Goal: Navigation & Orientation: Find specific page/section

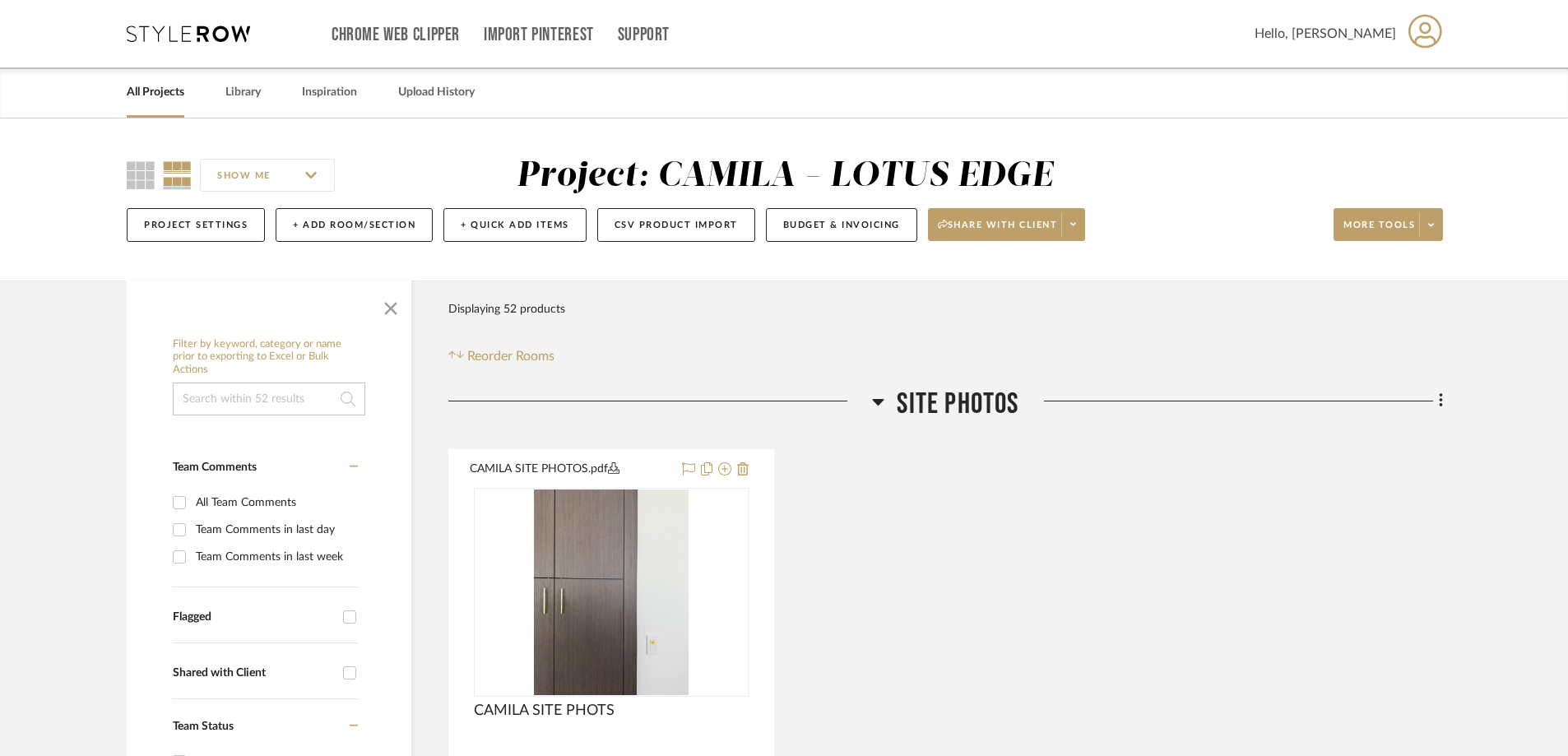
click at [180, 89] on link "All Projects" at bounding box center [155, 93] width 58 height 23
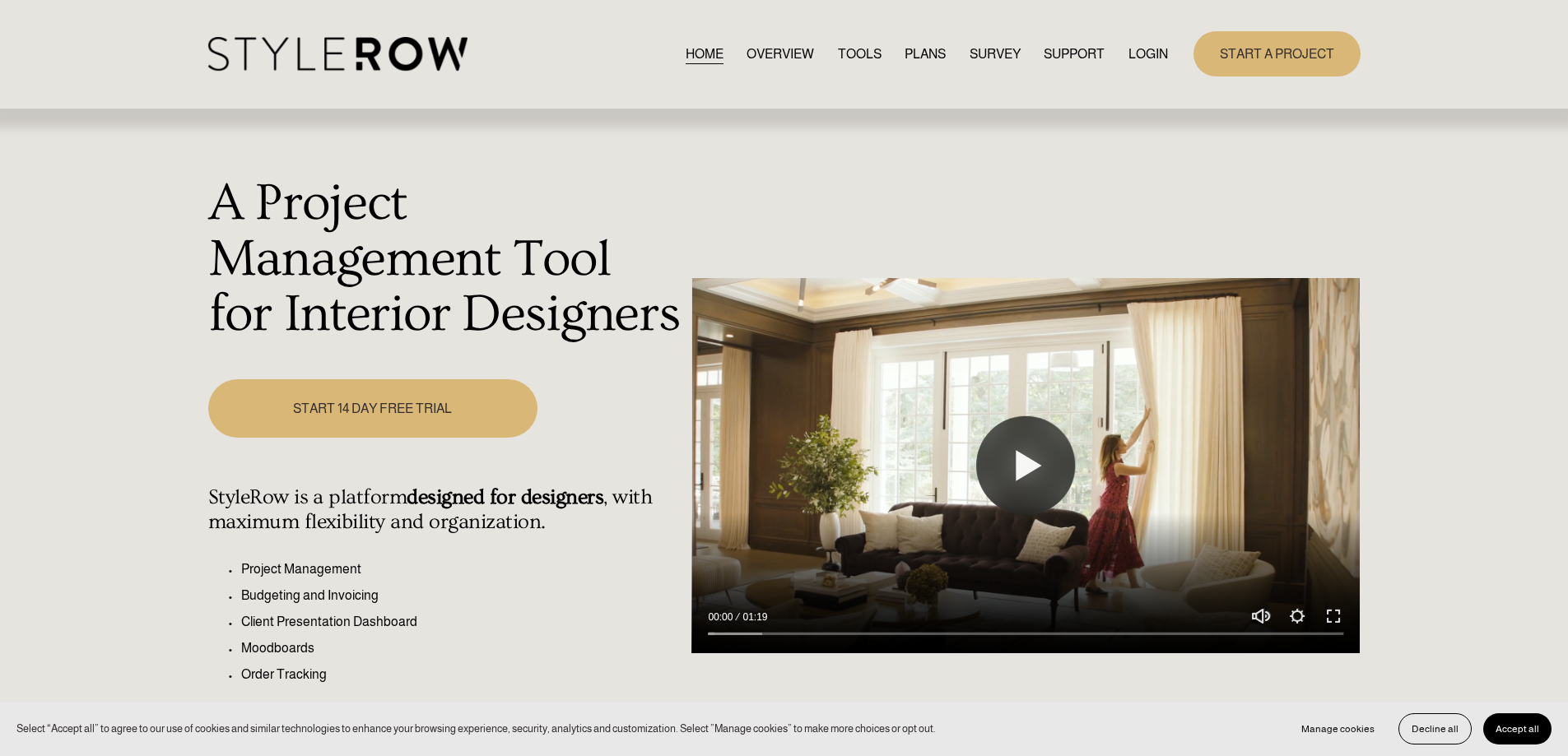
click at [1150, 50] on link "LOGIN" at bounding box center [1148, 53] width 39 height 23
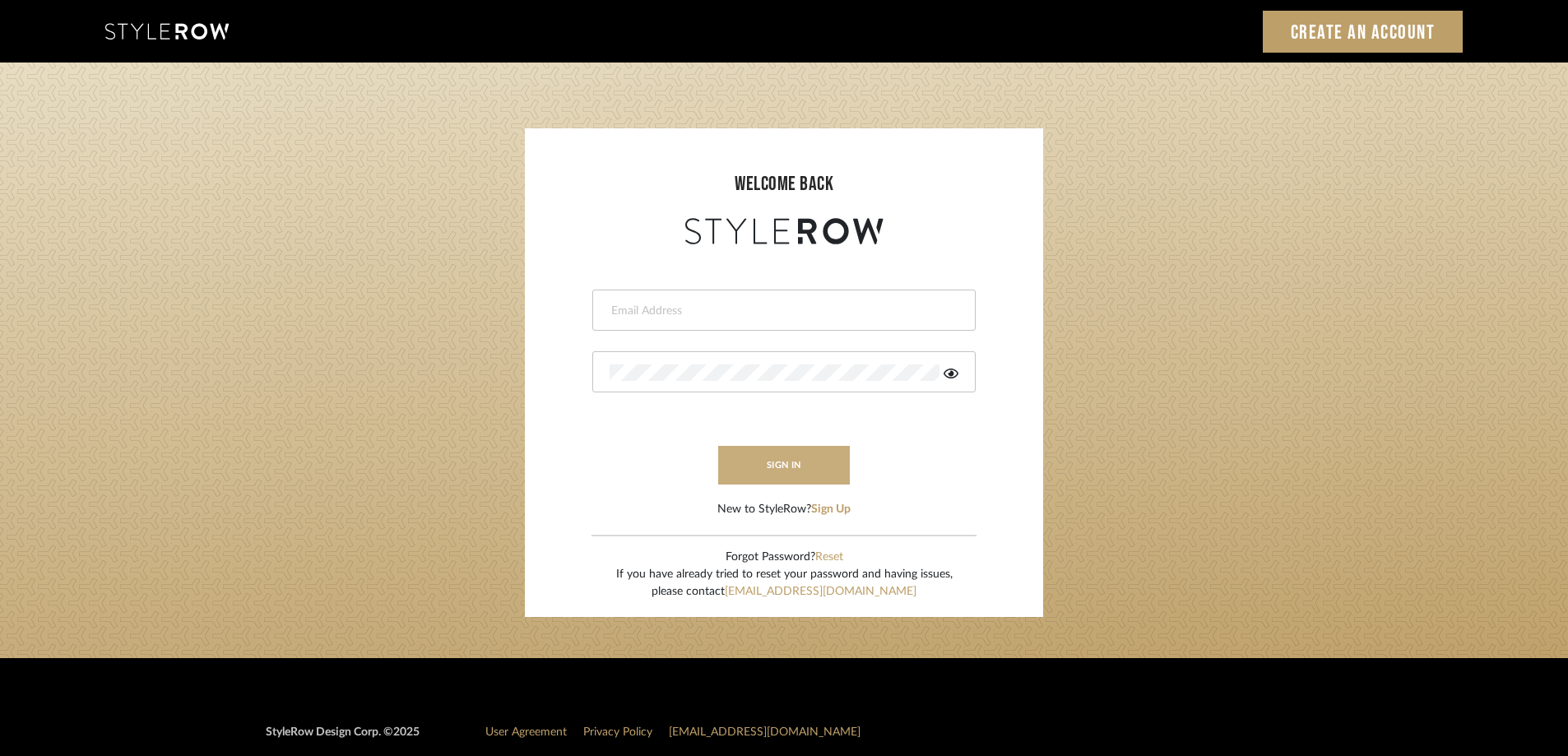
type input "maxine@perlalichi.com"
click at [784, 458] on button "sign in" at bounding box center [784, 465] width 132 height 38
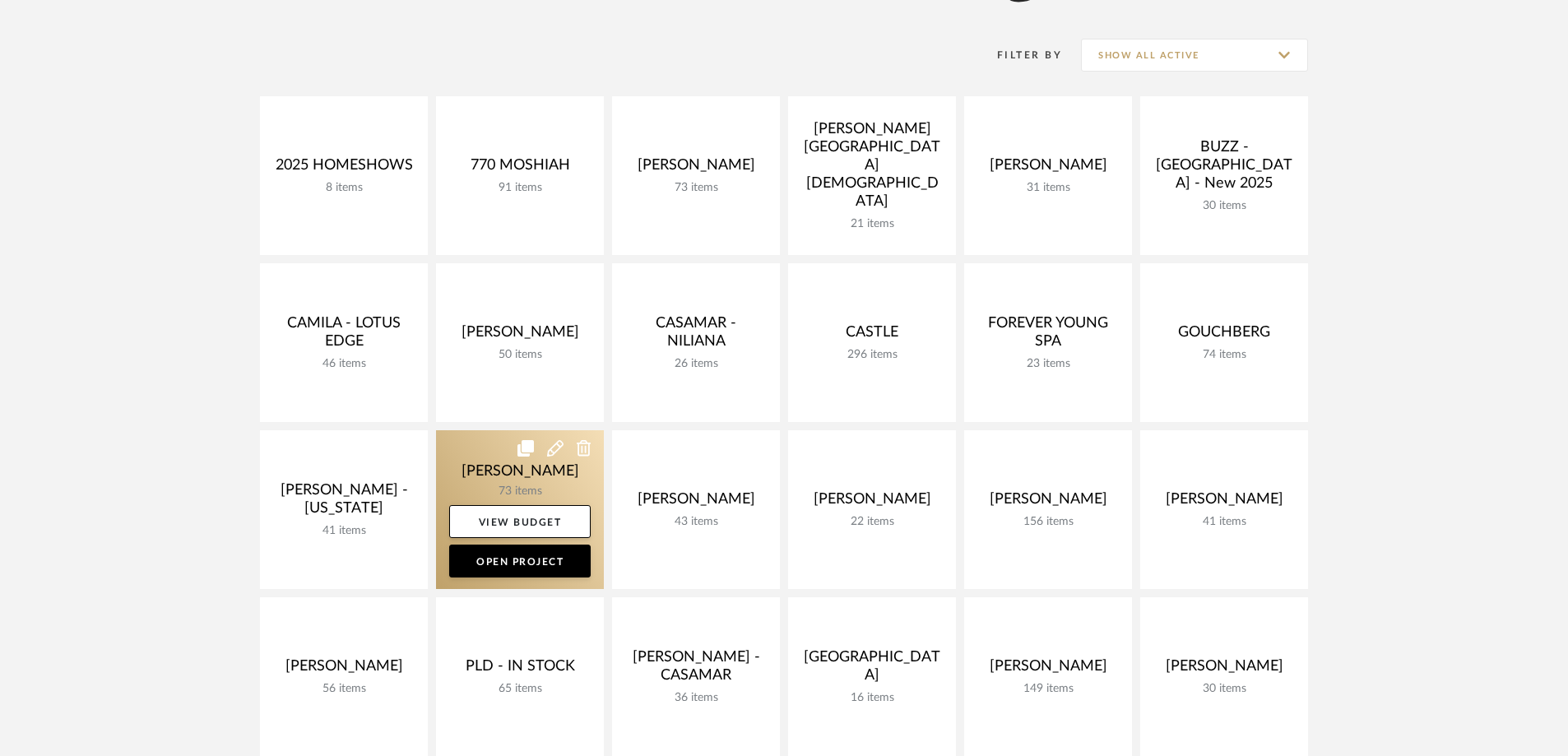
scroll to position [411, 0]
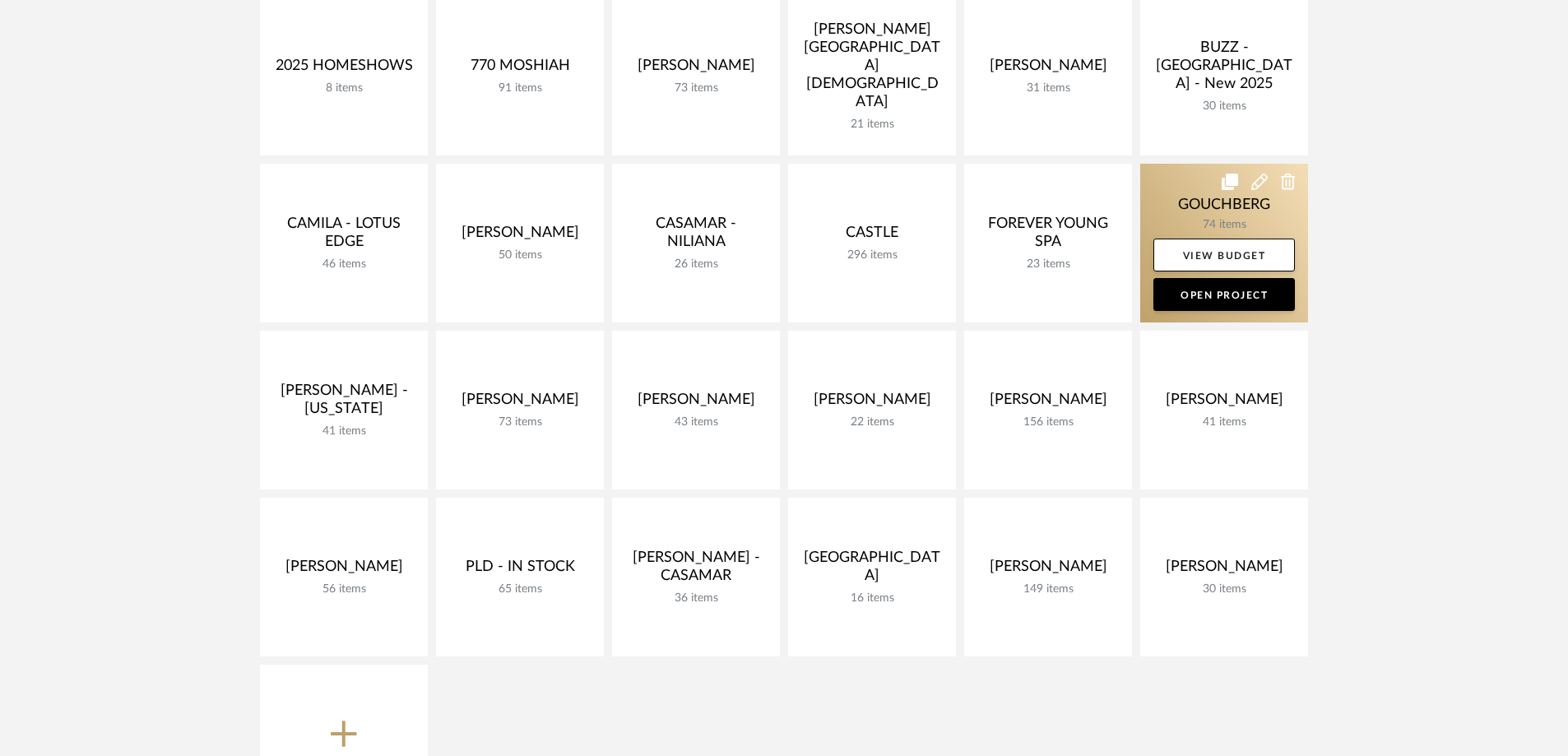
click at [1207, 226] on link at bounding box center [1224, 243] width 168 height 159
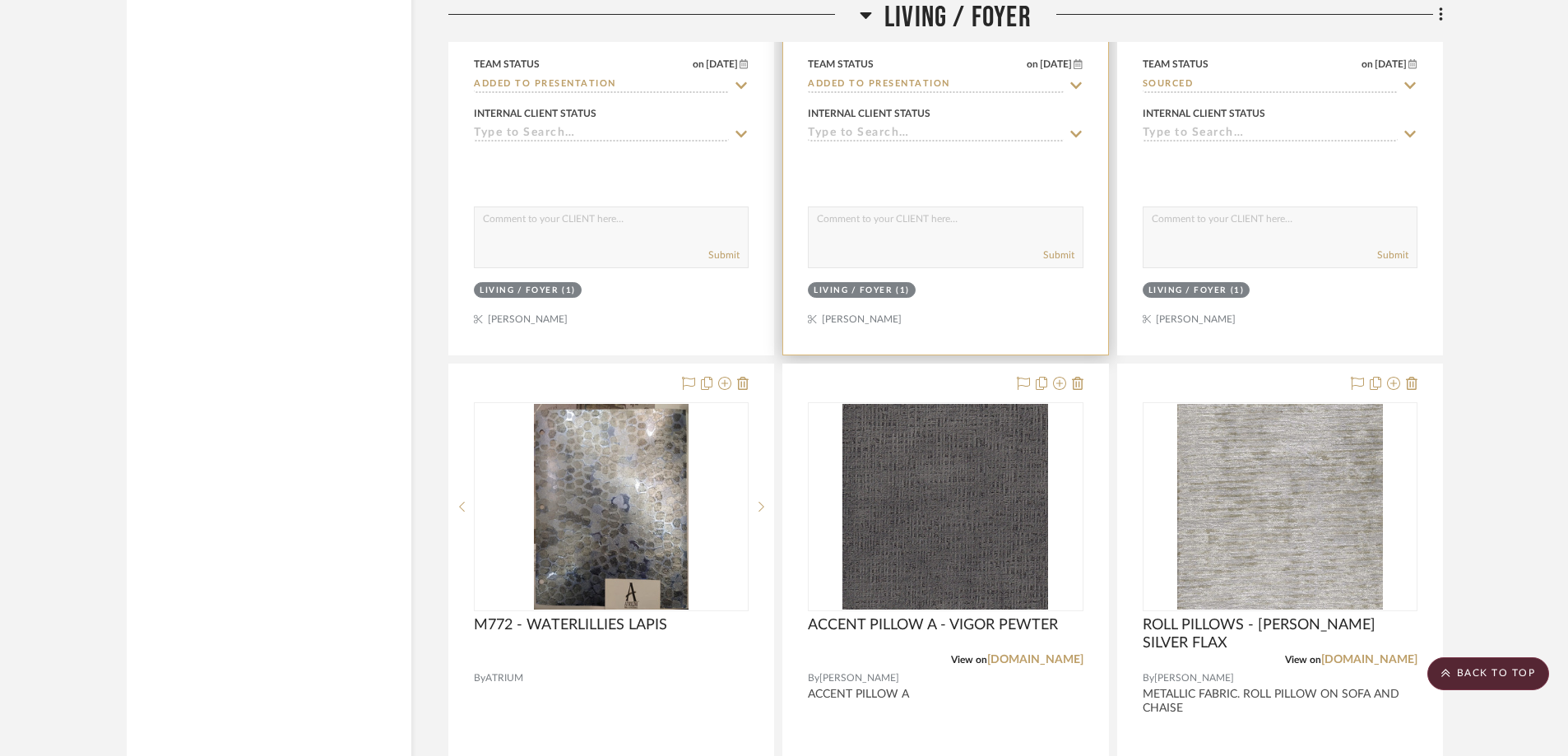
scroll to position [5019, 0]
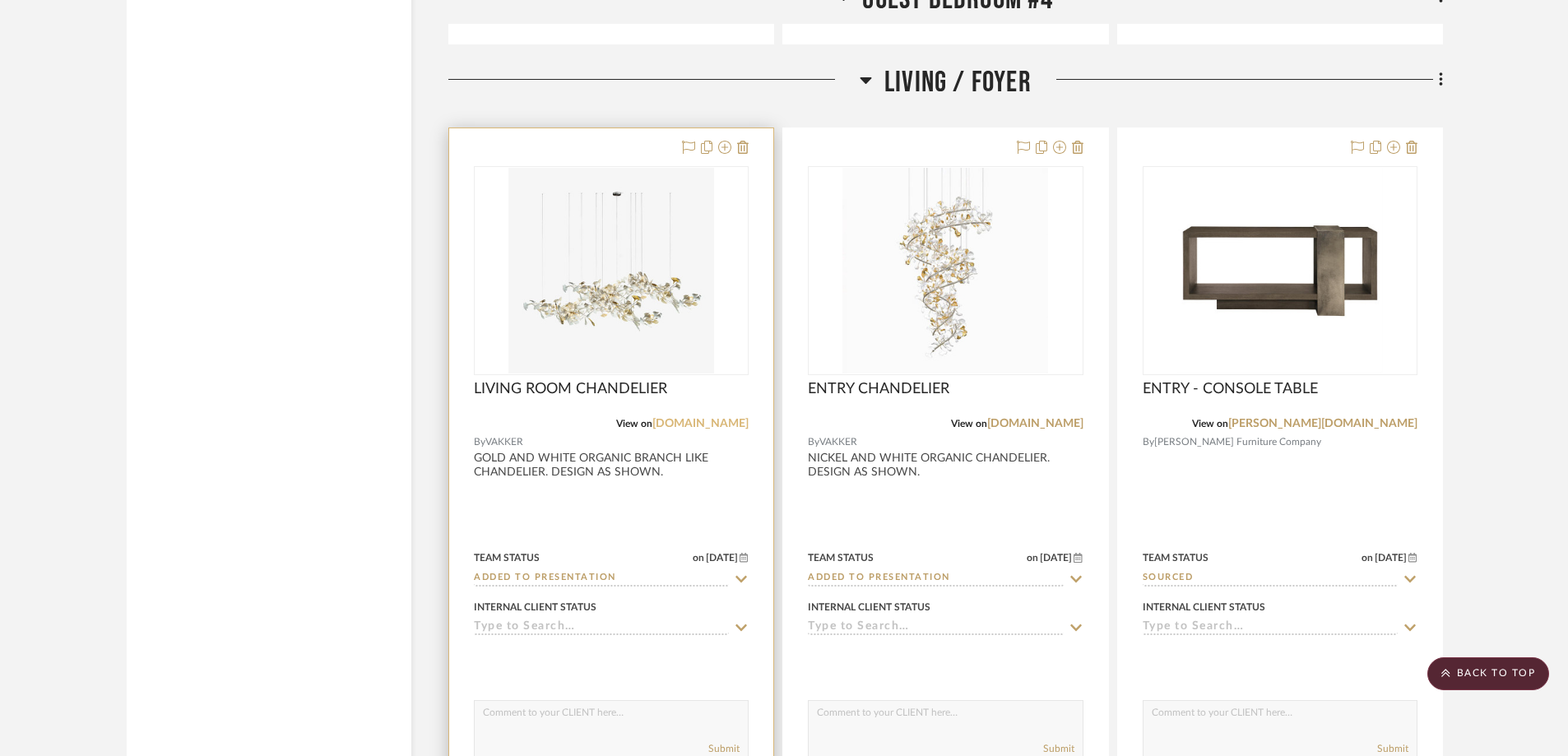
click at [707, 419] on link "vakkerlight.com" at bounding box center [700, 424] width 96 height 12
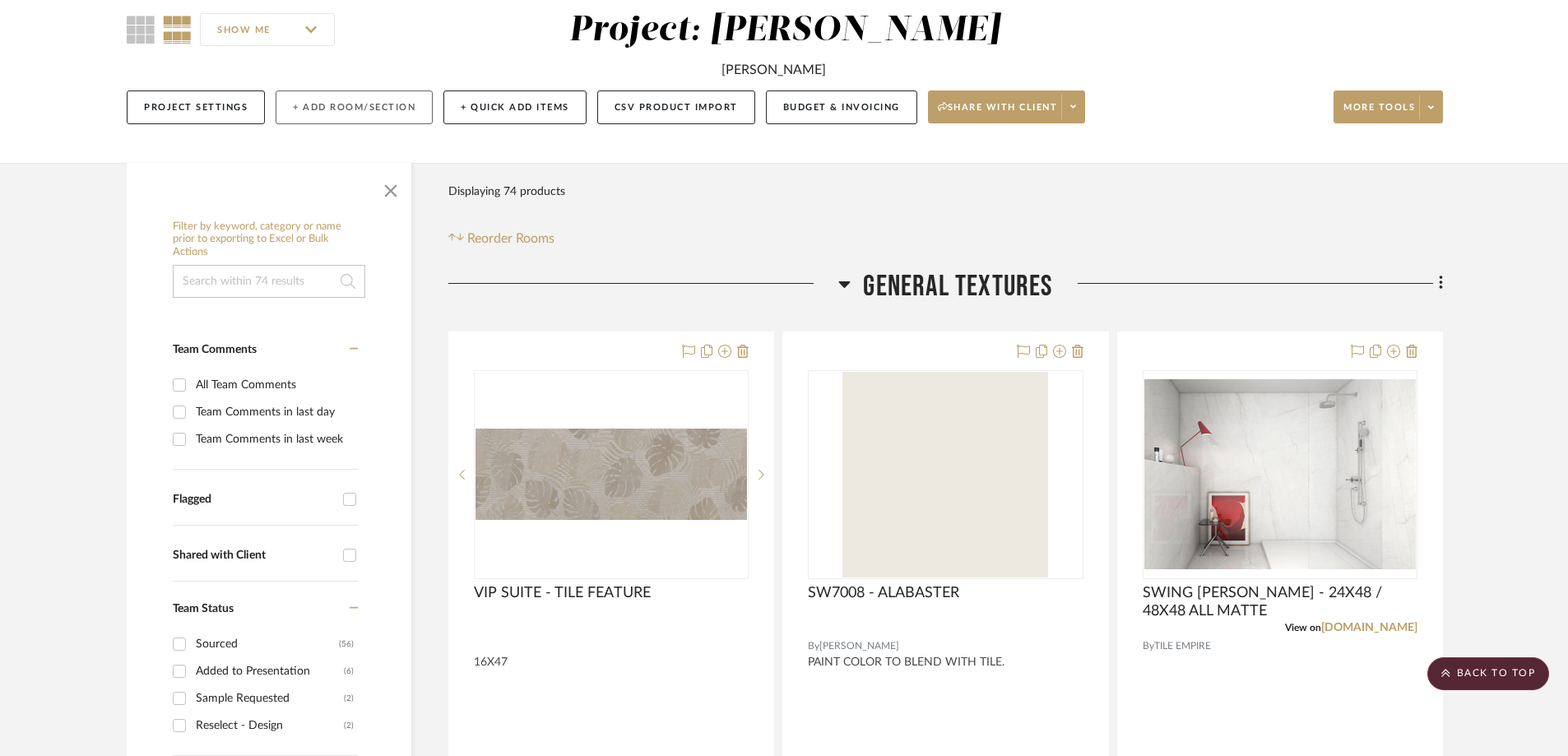
scroll to position [0, 0]
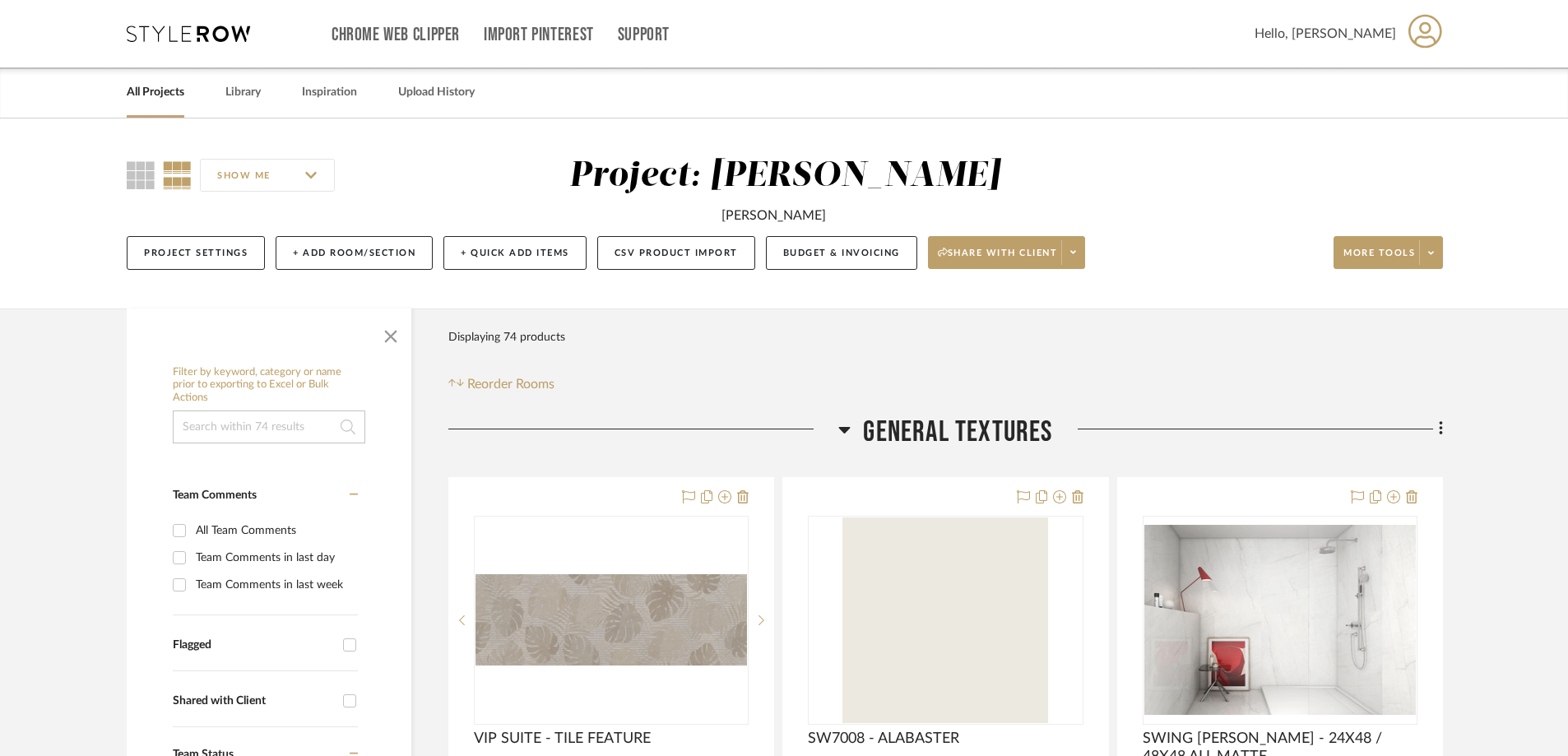
click at [171, 86] on link "All Projects" at bounding box center [155, 93] width 58 height 23
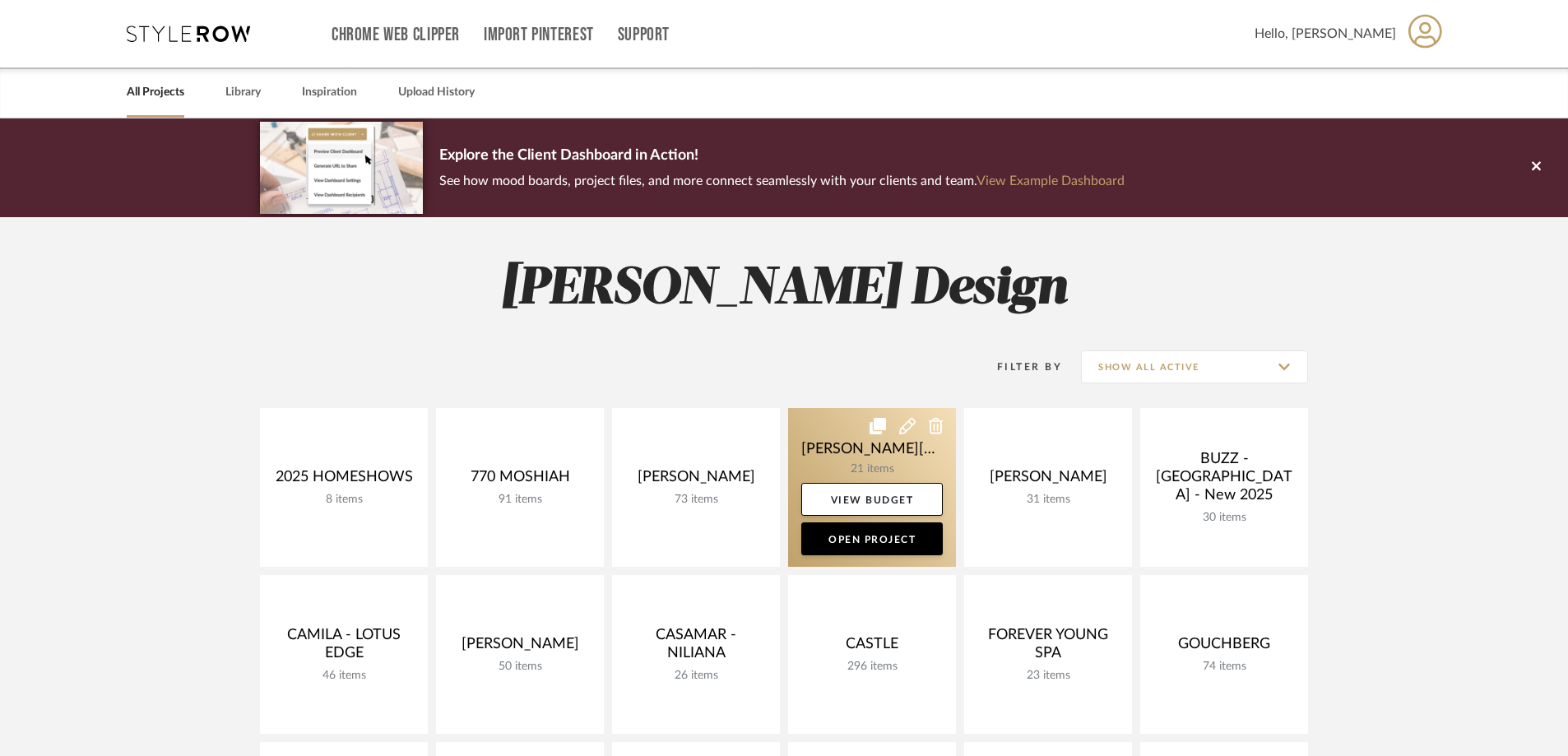
click at [864, 455] on link at bounding box center [872, 487] width 168 height 159
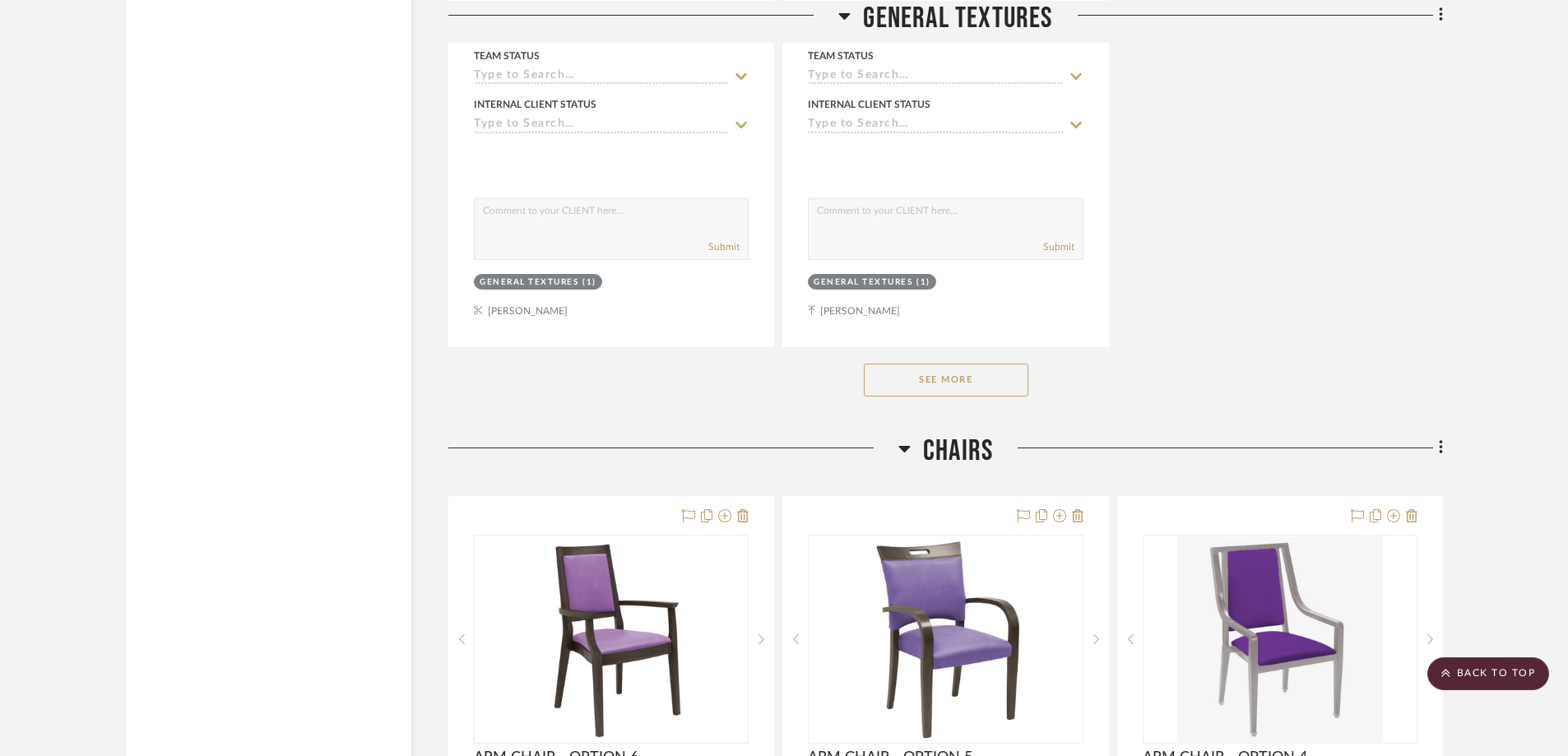
scroll to position [2550, 0]
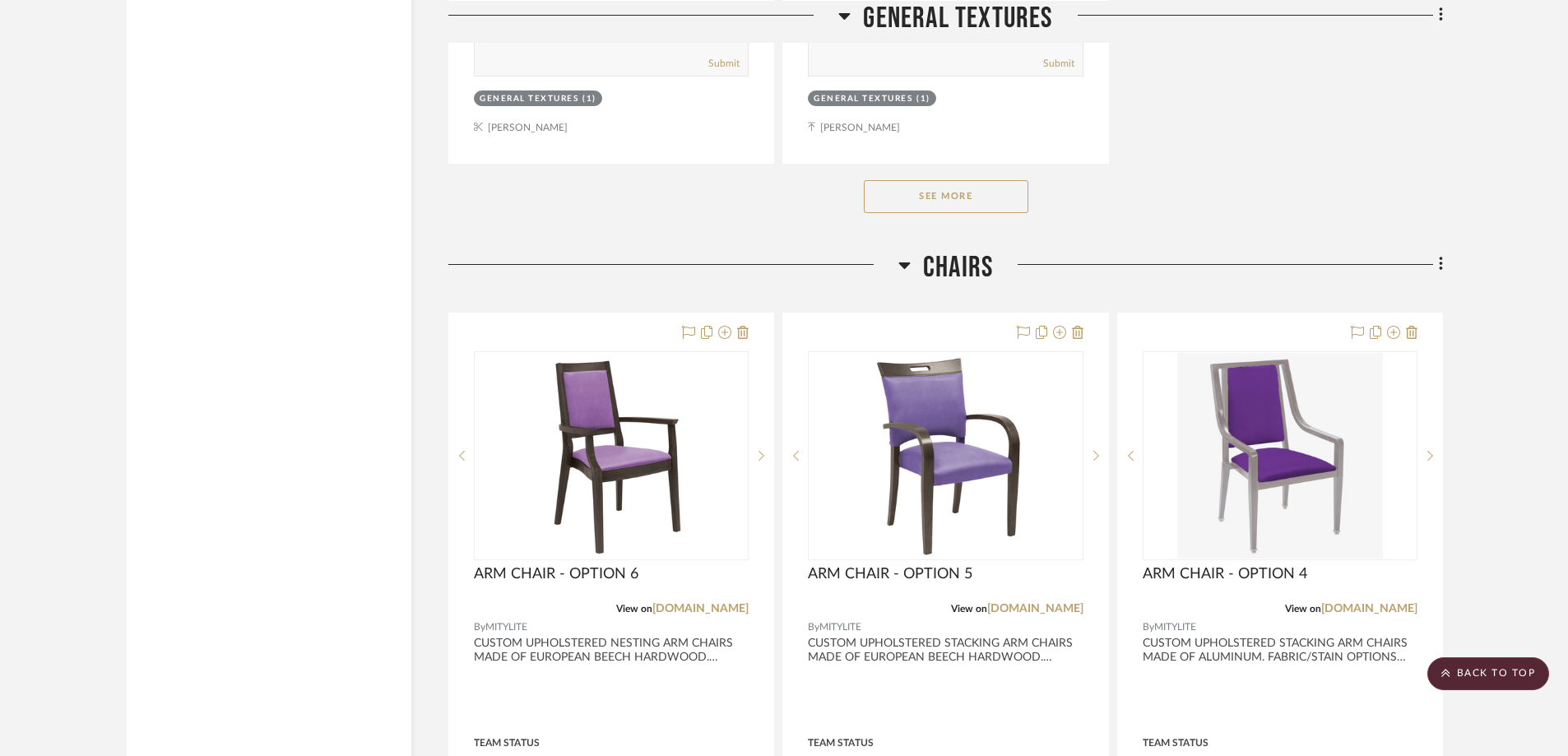
click at [941, 180] on button "See More" at bounding box center [946, 196] width 165 height 33
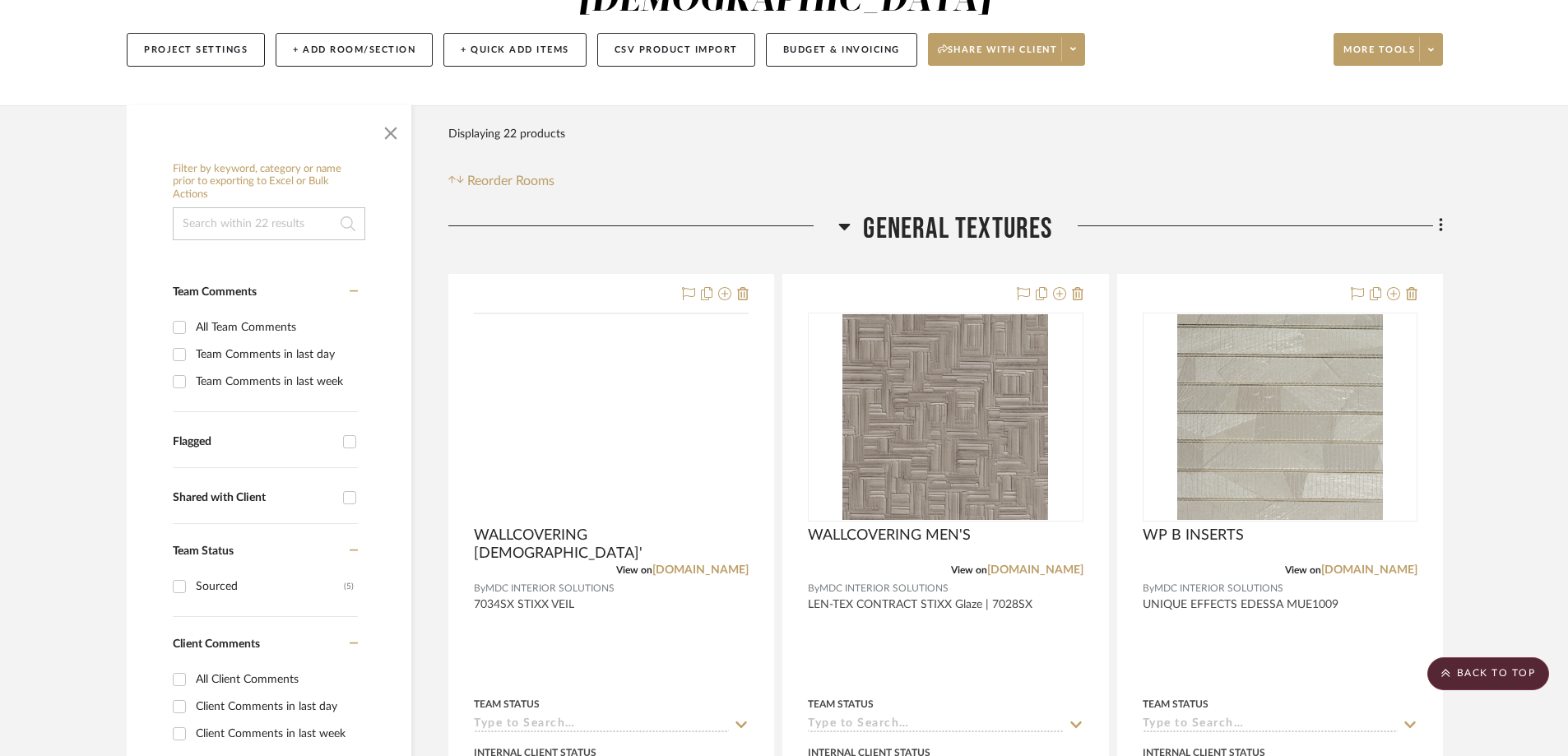
scroll to position [0, 0]
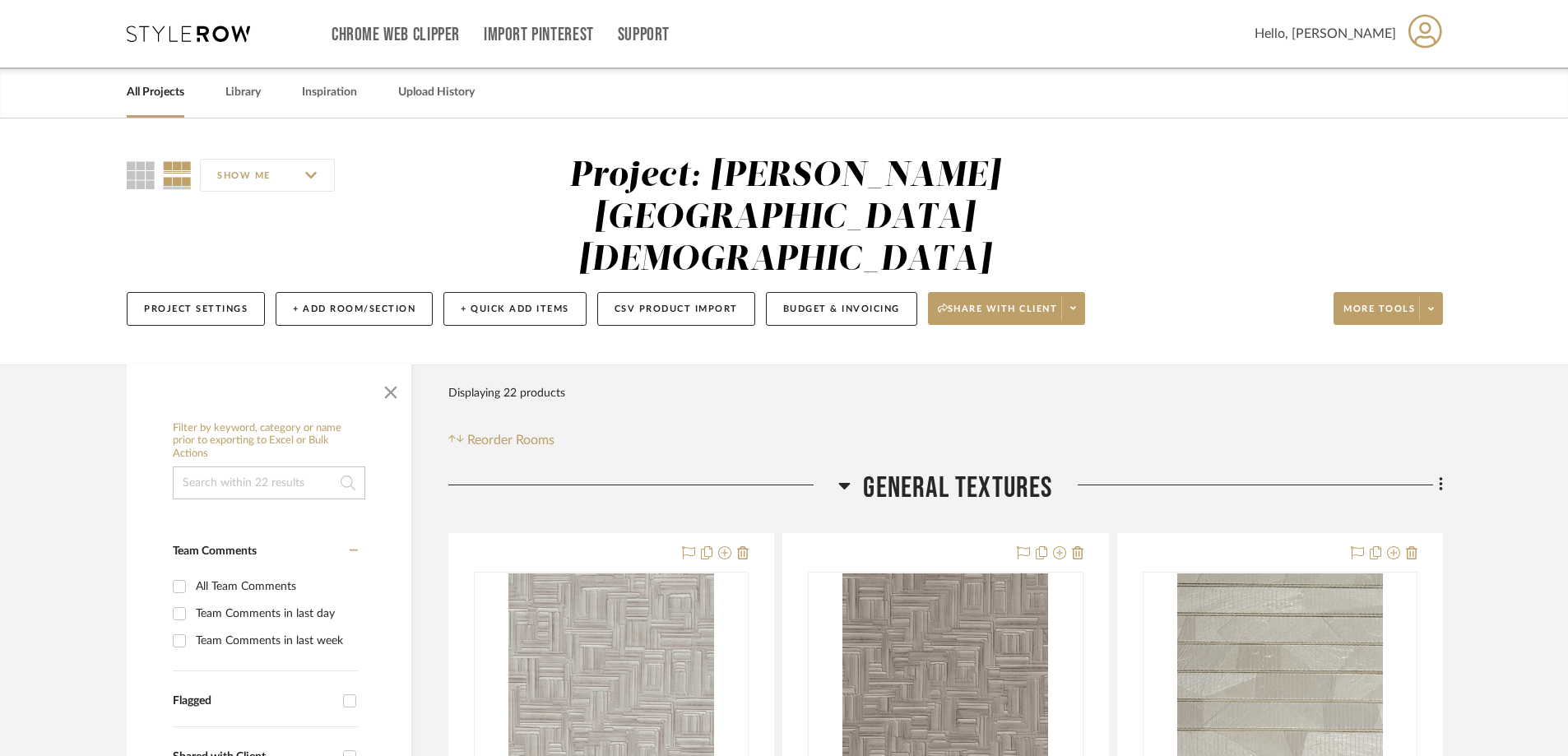
click at [157, 90] on link "All Projects" at bounding box center [155, 93] width 58 height 23
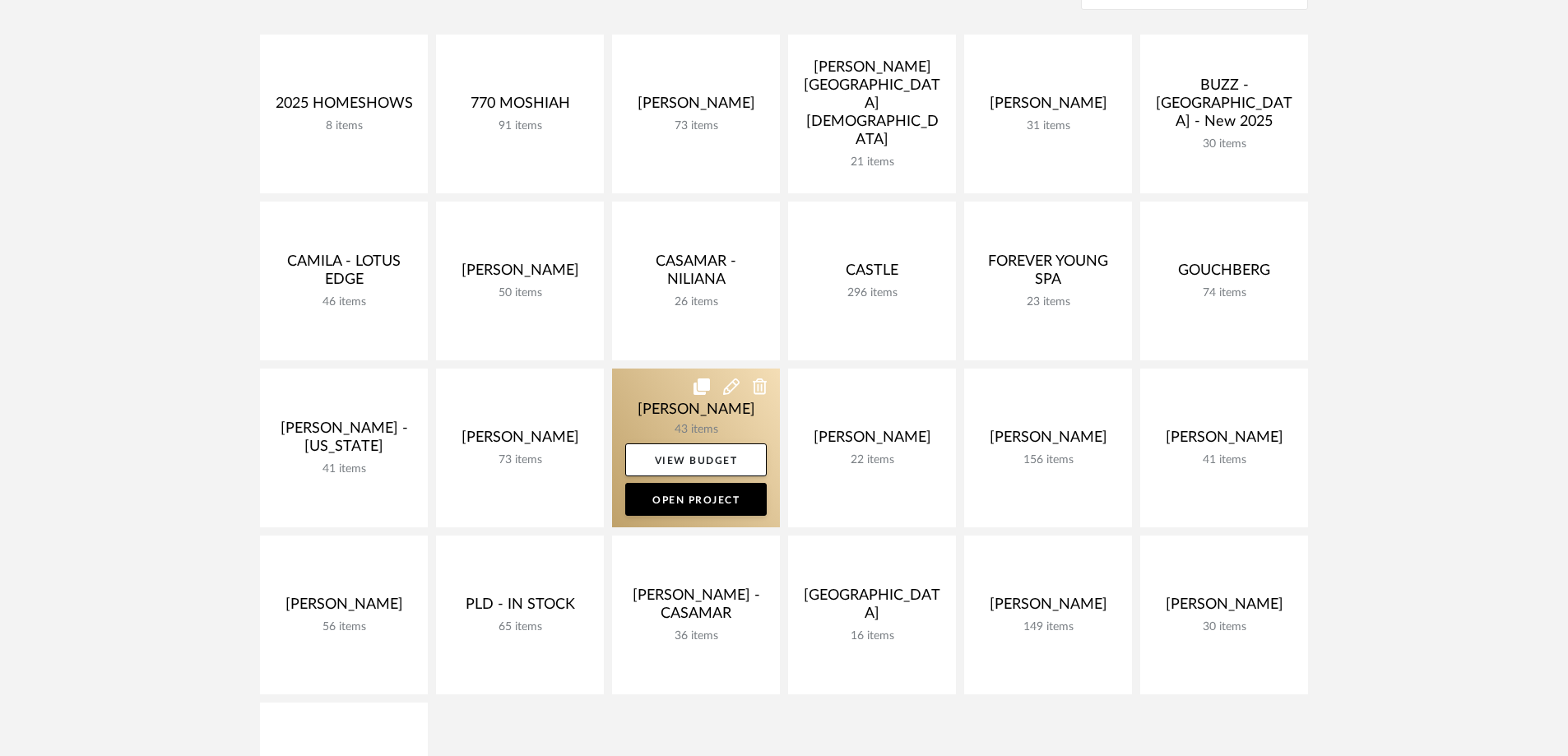
scroll to position [411, 0]
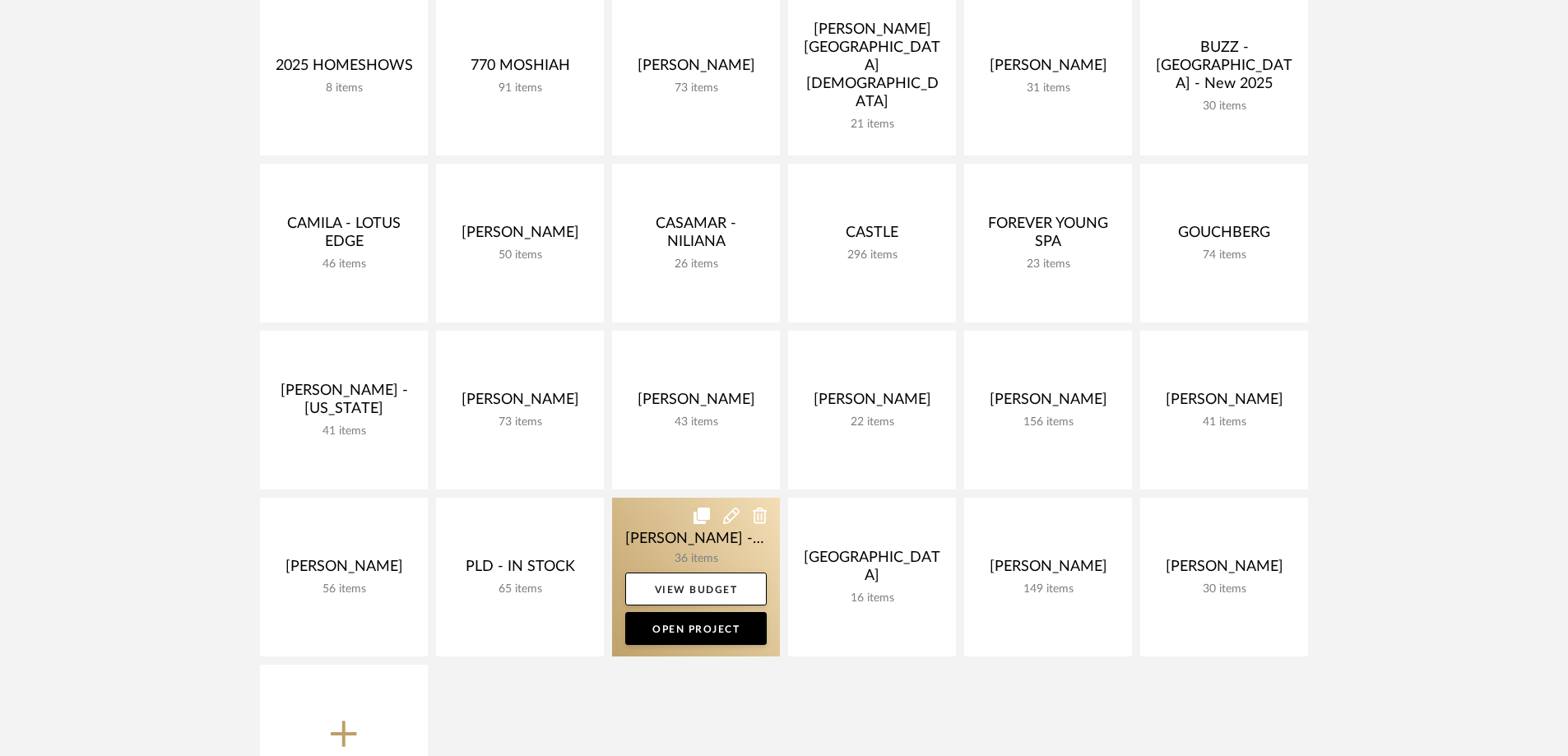
click at [679, 545] on link at bounding box center [696, 577] width 168 height 159
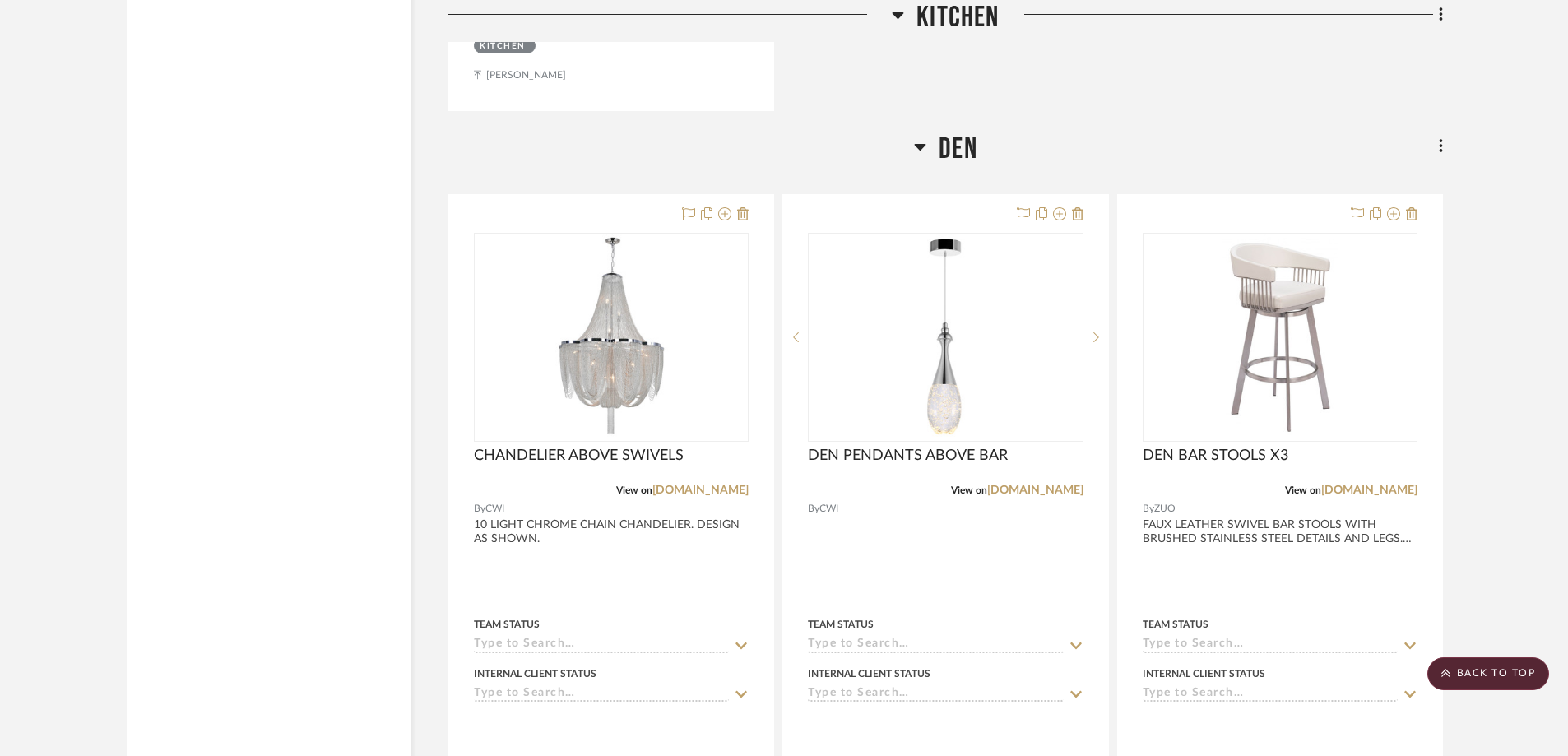
scroll to position [6582, 0]
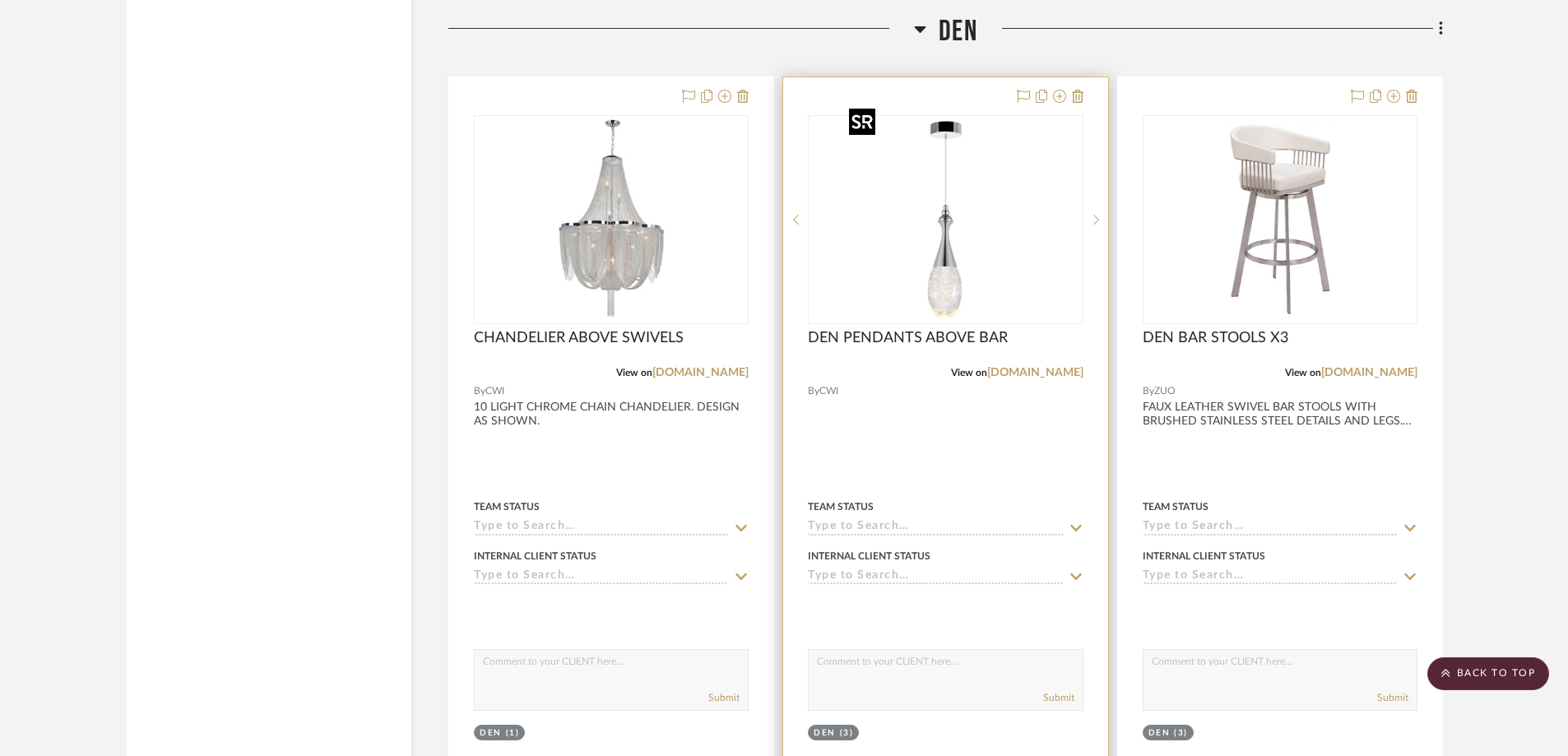
click at [0, 0] on img at bounding box center [0, 0] width 0 height 0
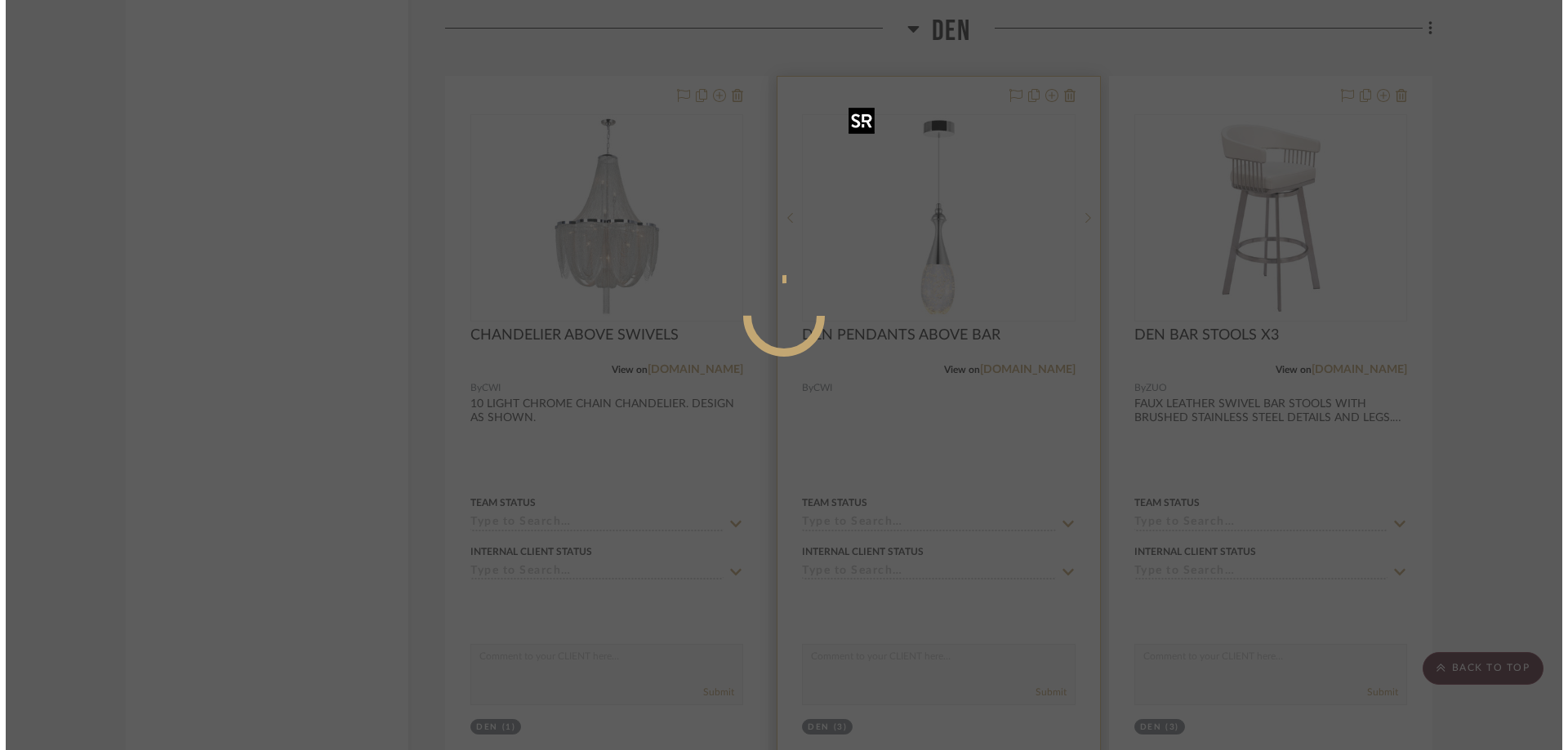
scroll to position [0, 0]
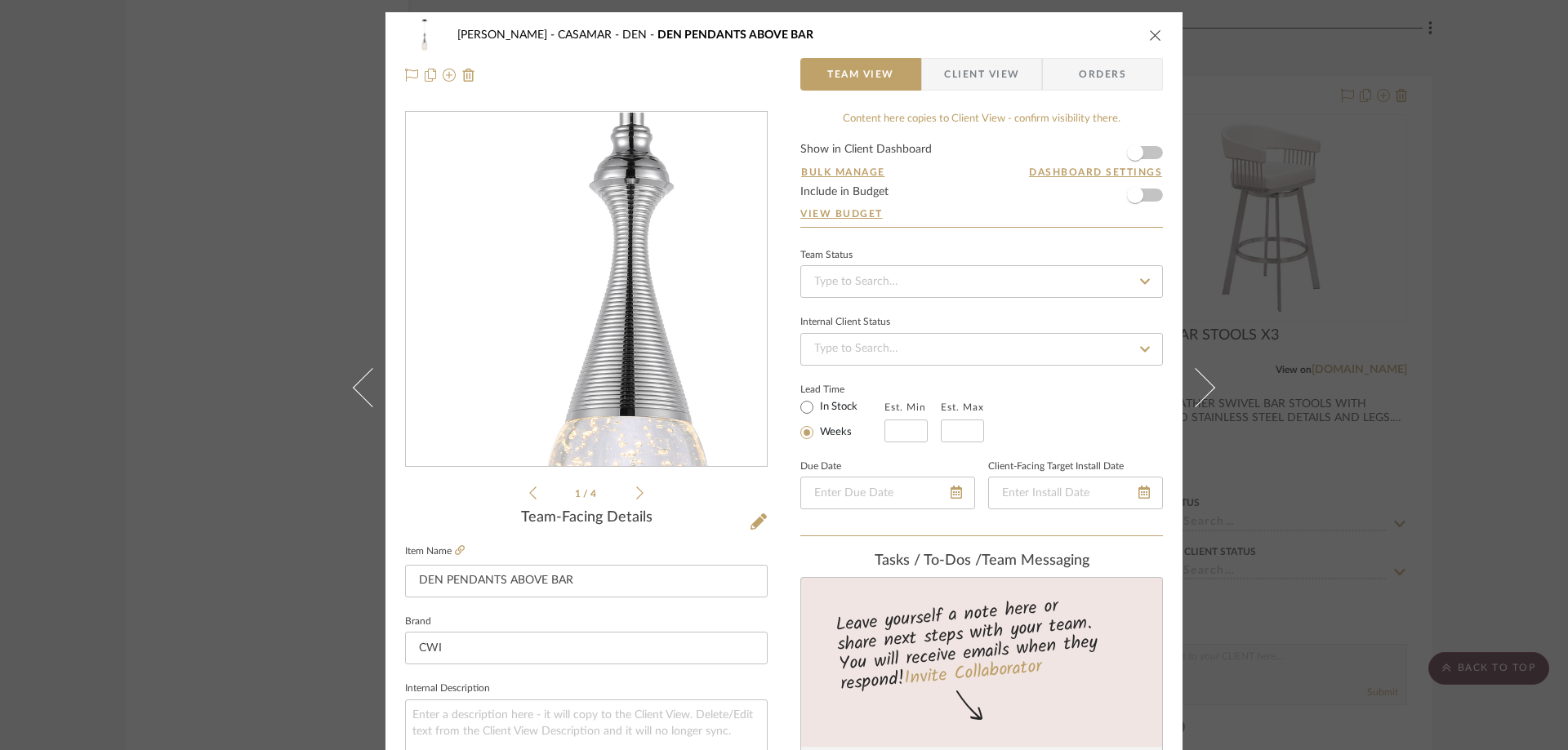
click at [566, 328] on img "0" at bounding box center [585, 289] width 354 height 354
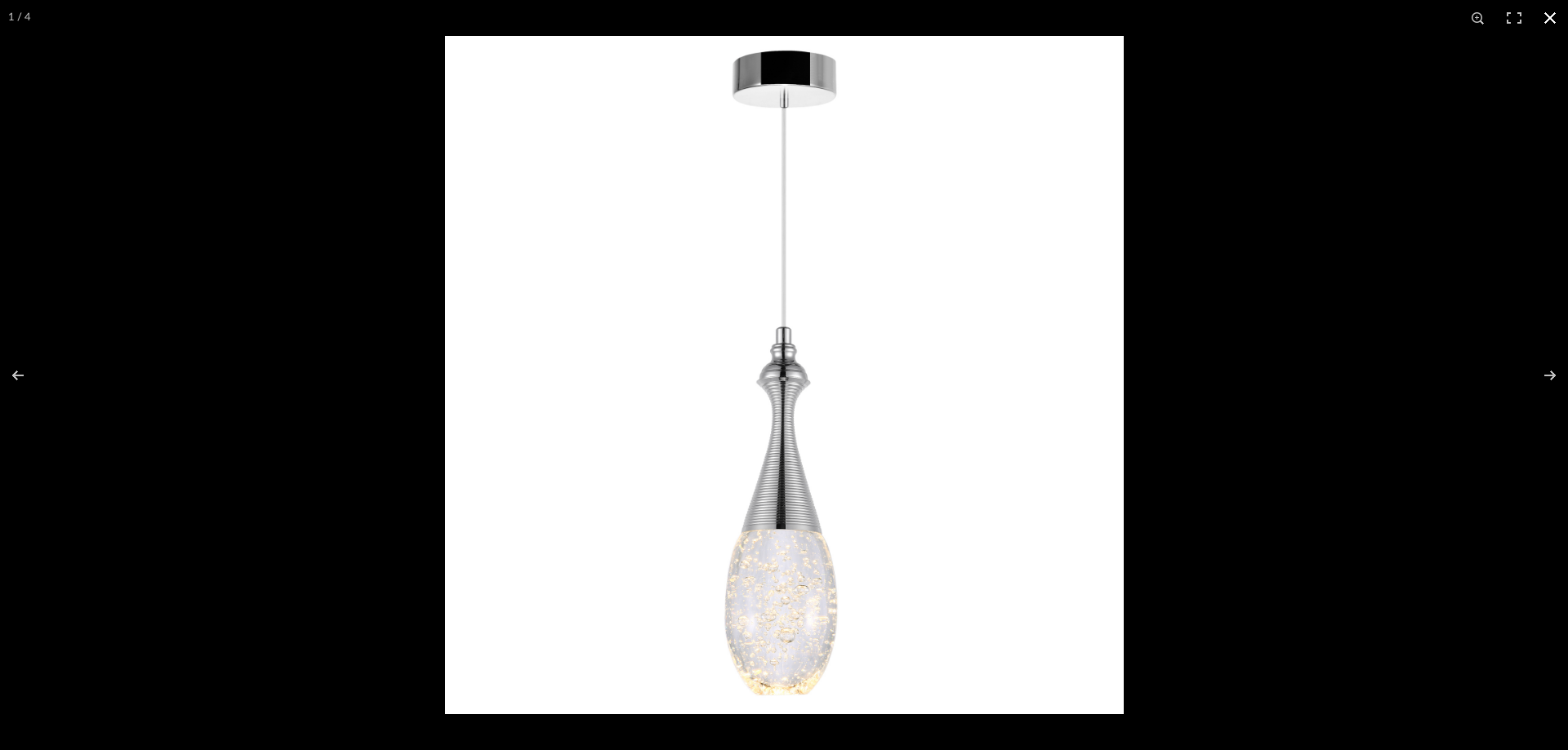
click at [1396, 177] on div at bounding box center [1229, 410] width 1568 height 750
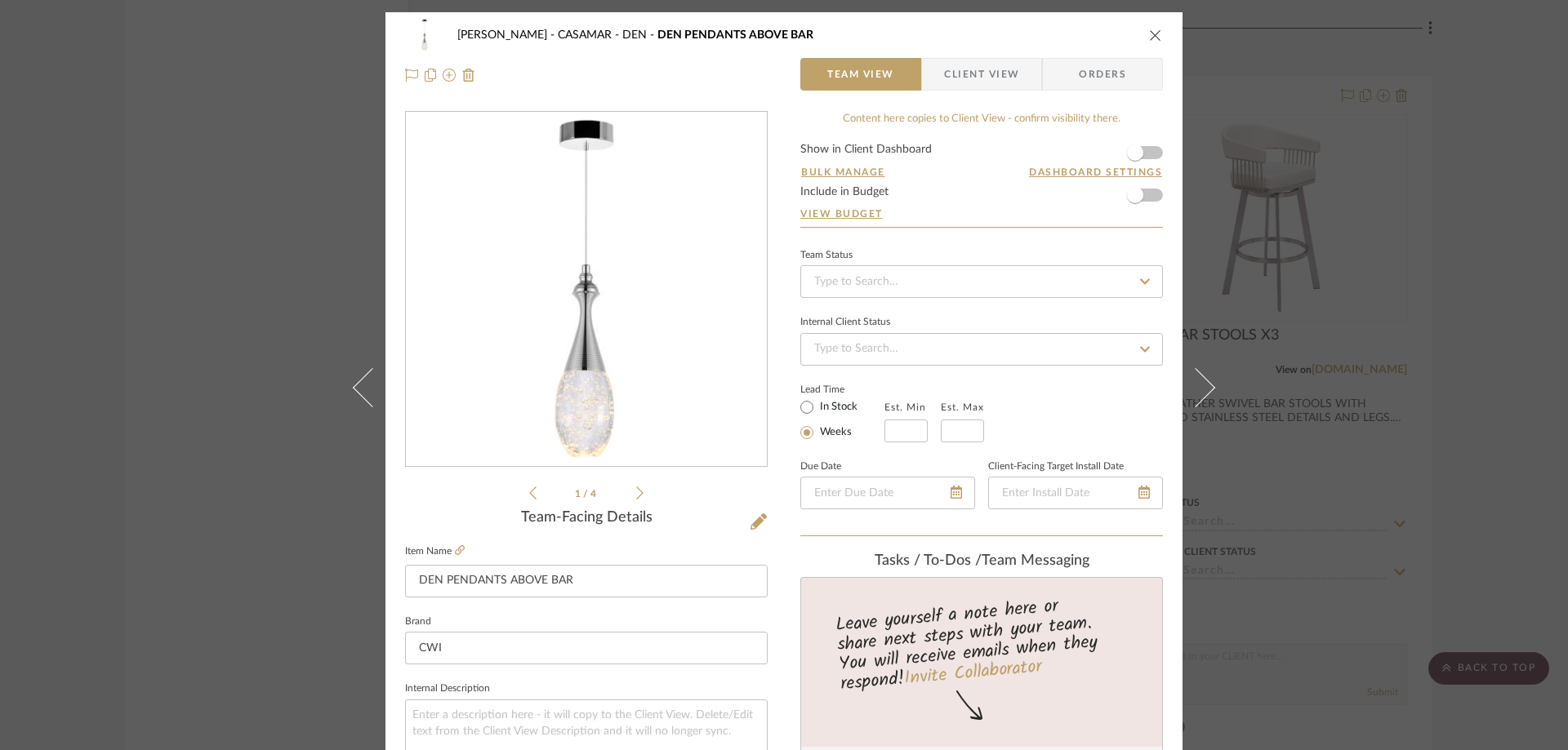
click at [1149, 37] on icon "close" at bounding box center [1156, 35] width 13 height 13
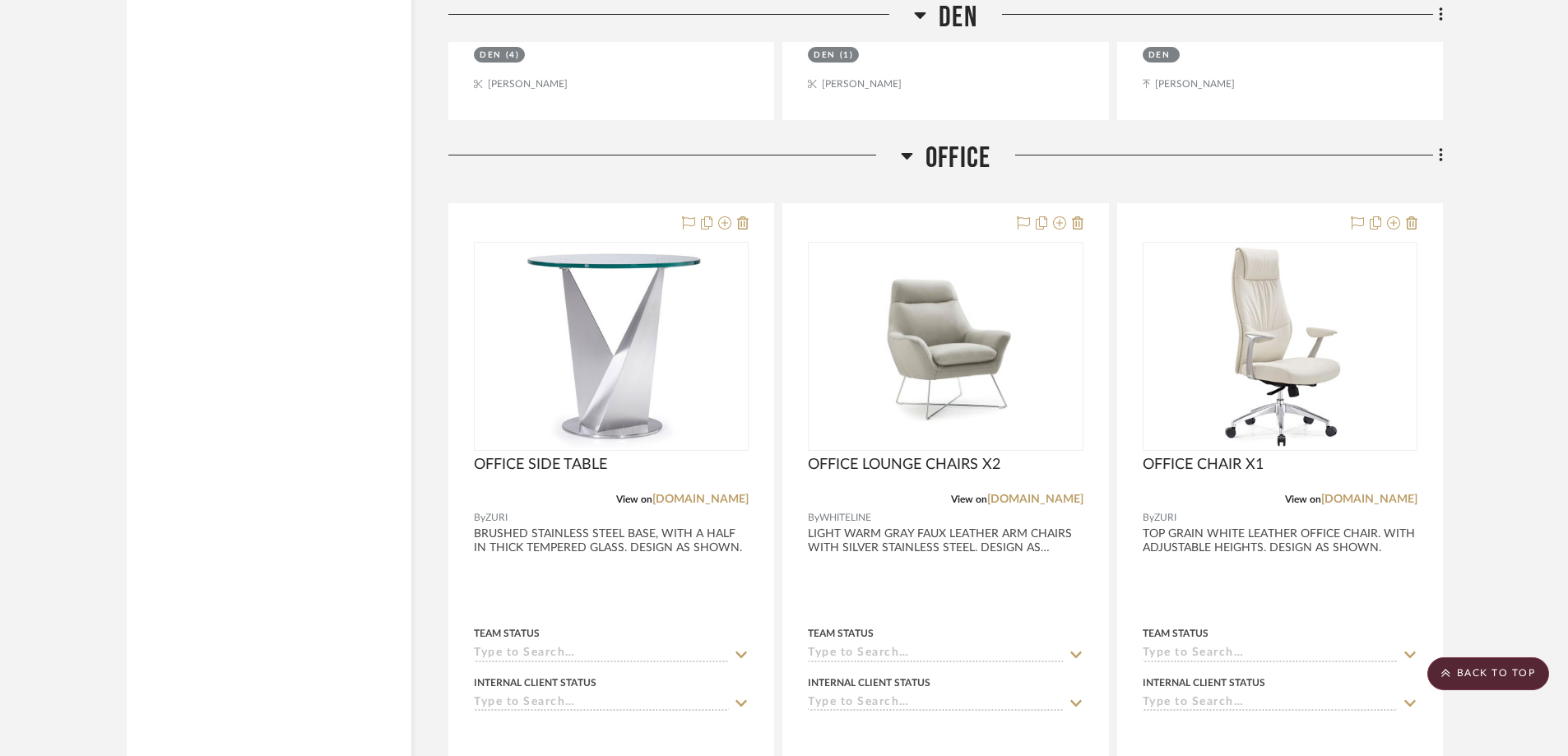
scroll to position [8063, 0]
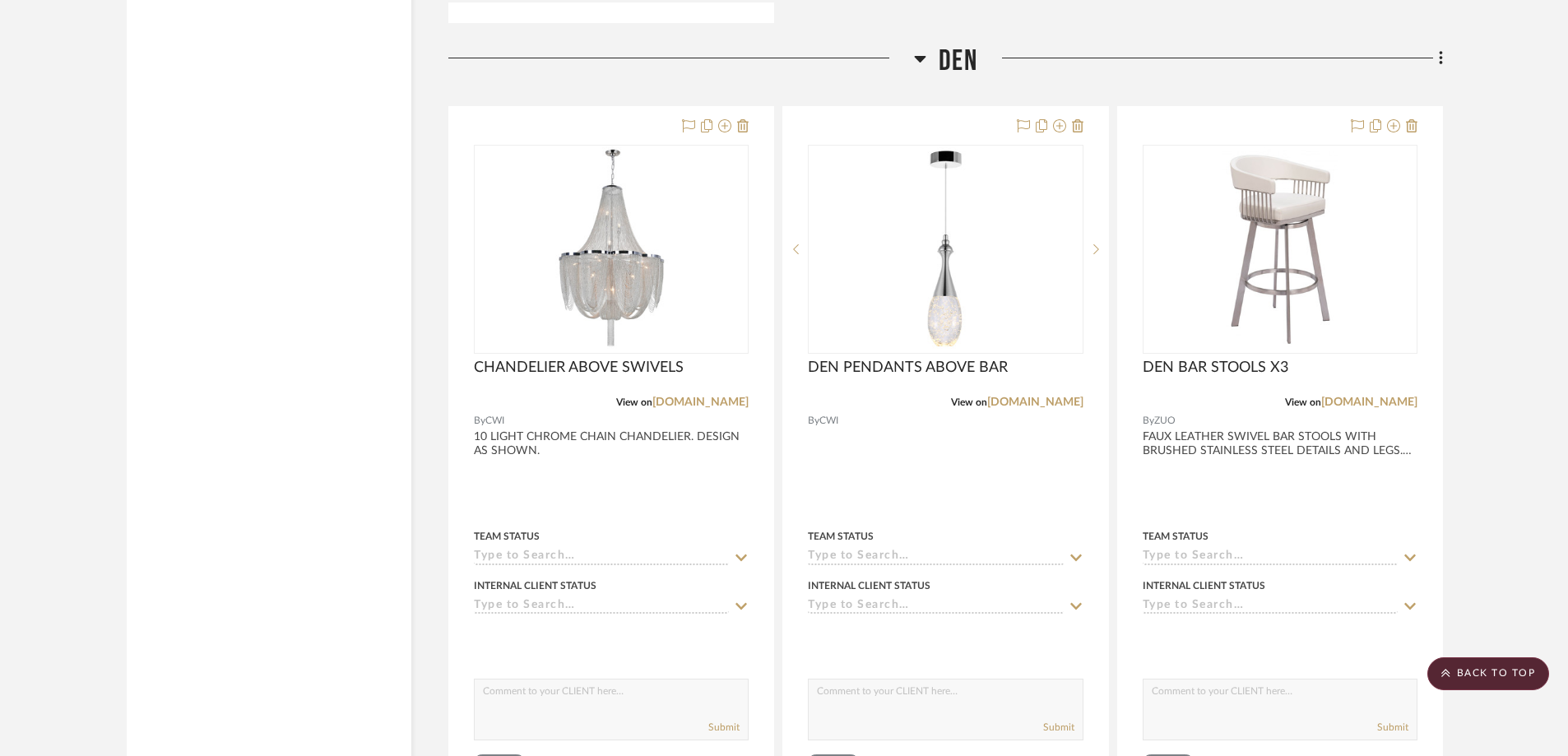
scroll to position [6582, 0]
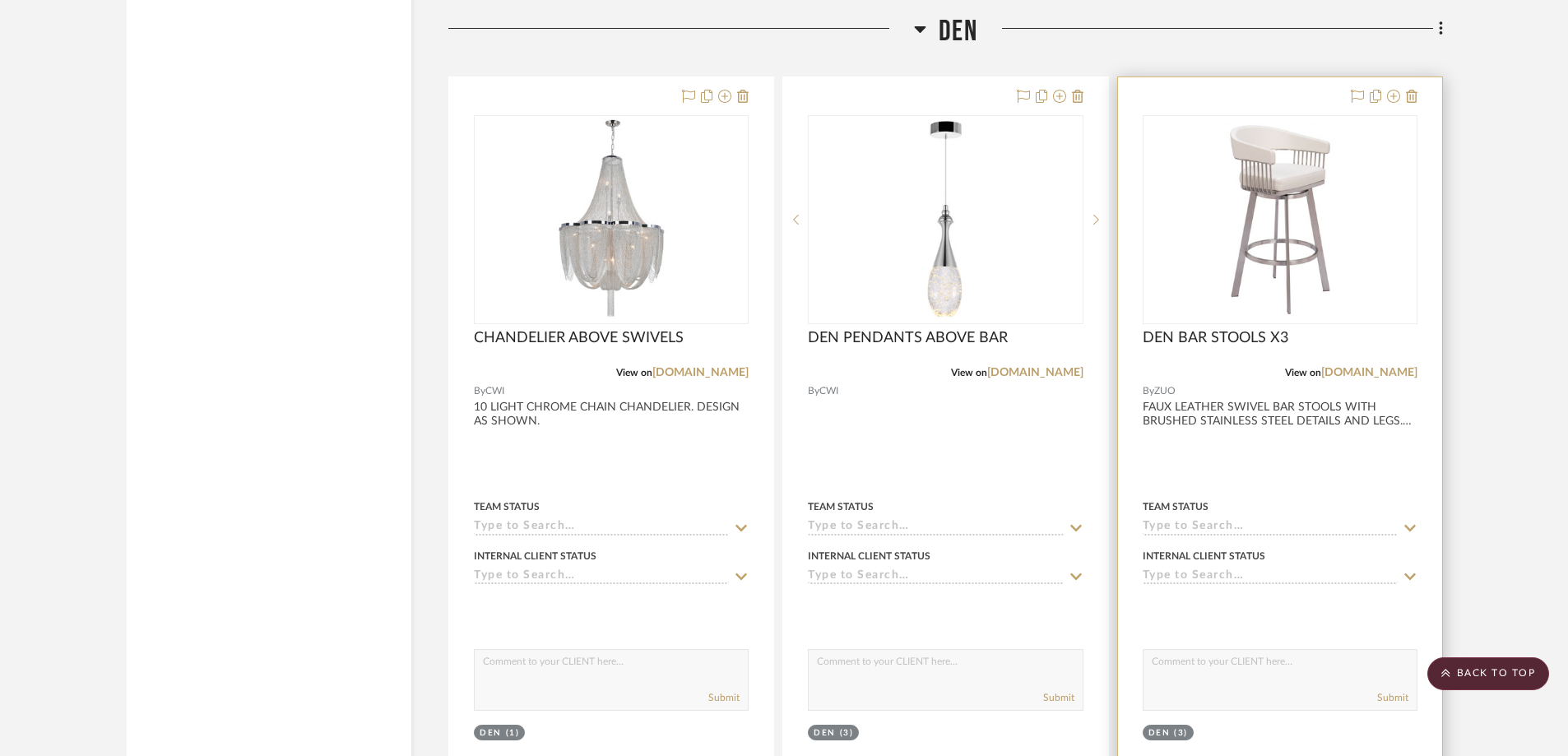
click at [1267, 245] on img "0" at bounding box center [1281, 220] width 117 height 205
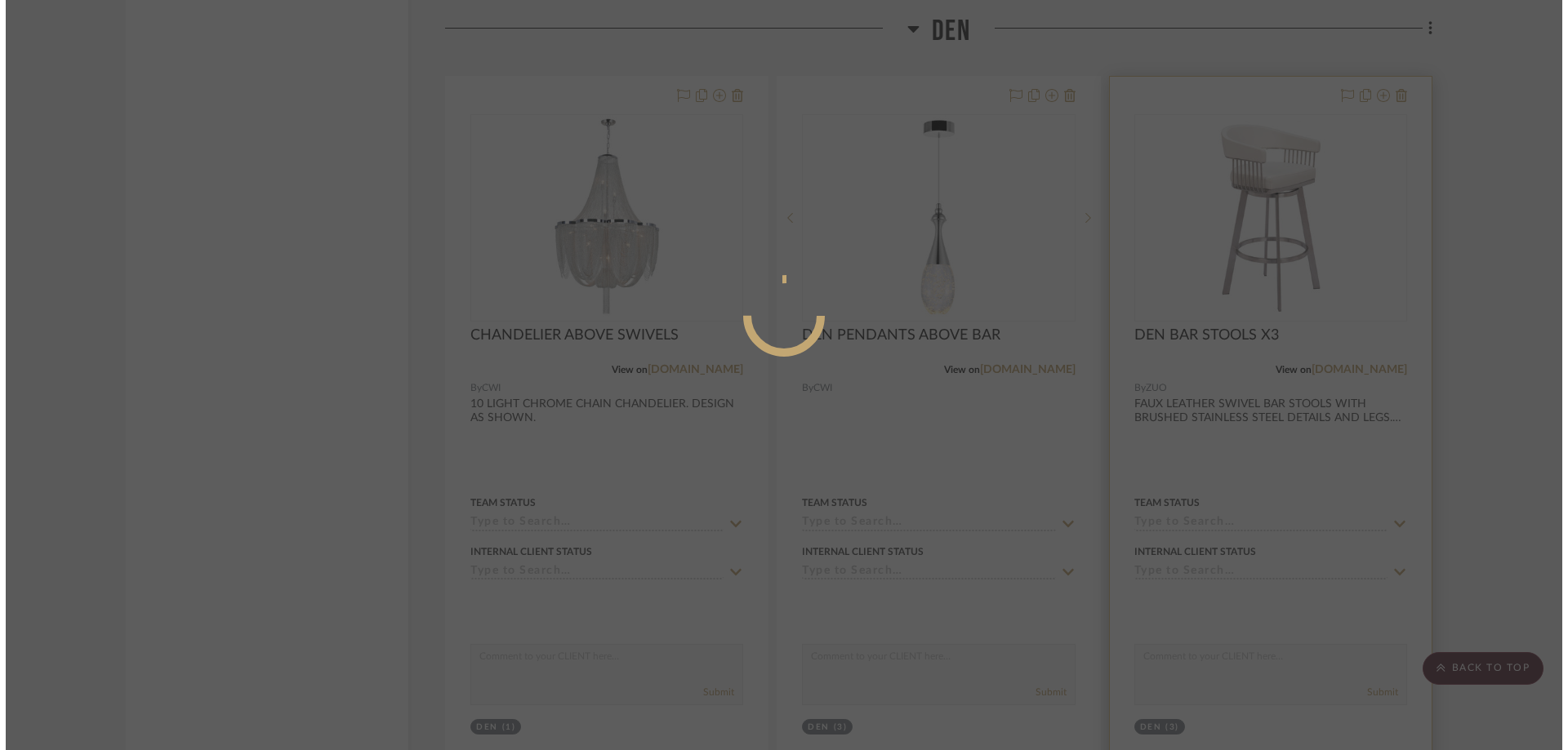
scroll to position [0, 0]
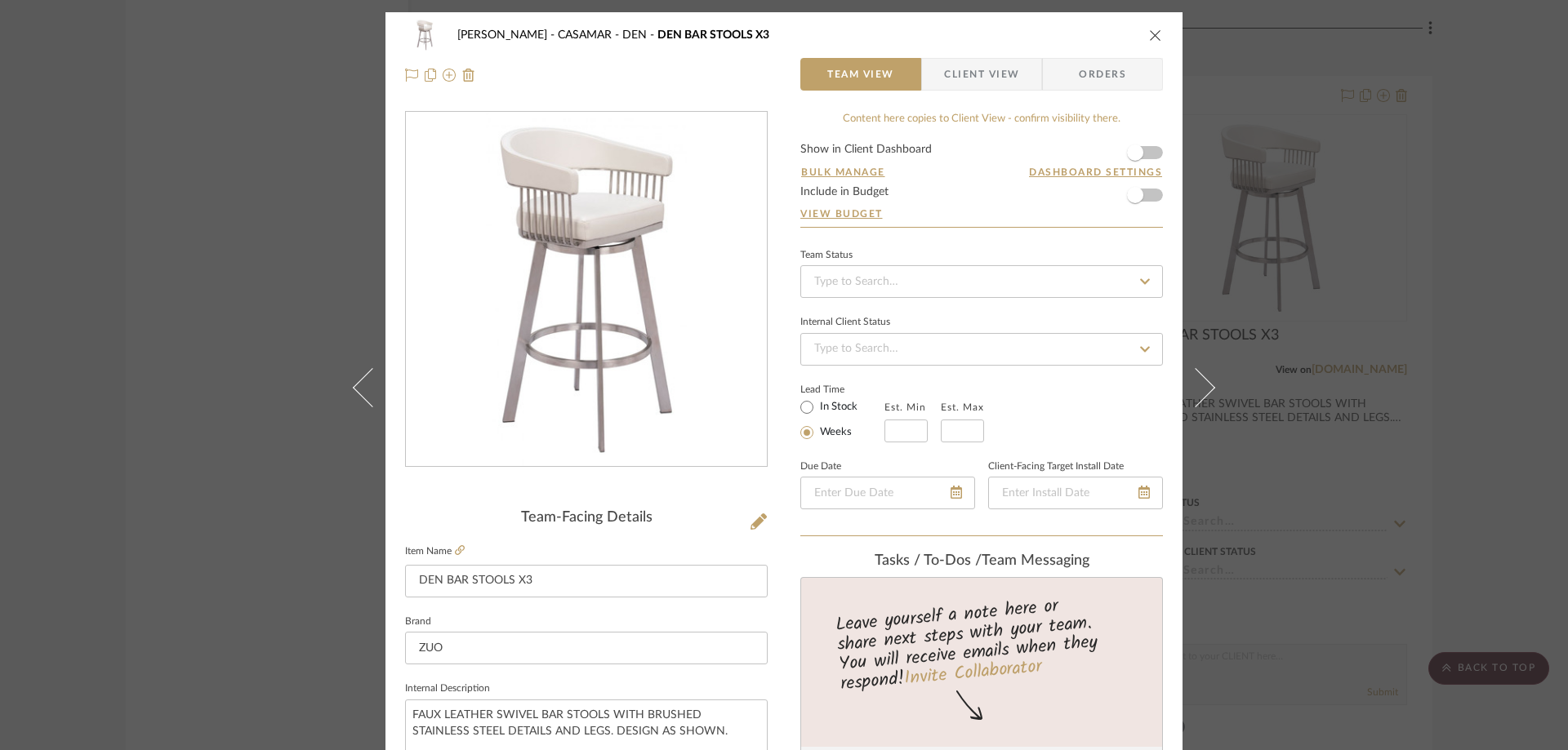
click at [1151, 36] on icon "close" at bounding box center [1156, 35] width 13 height 13
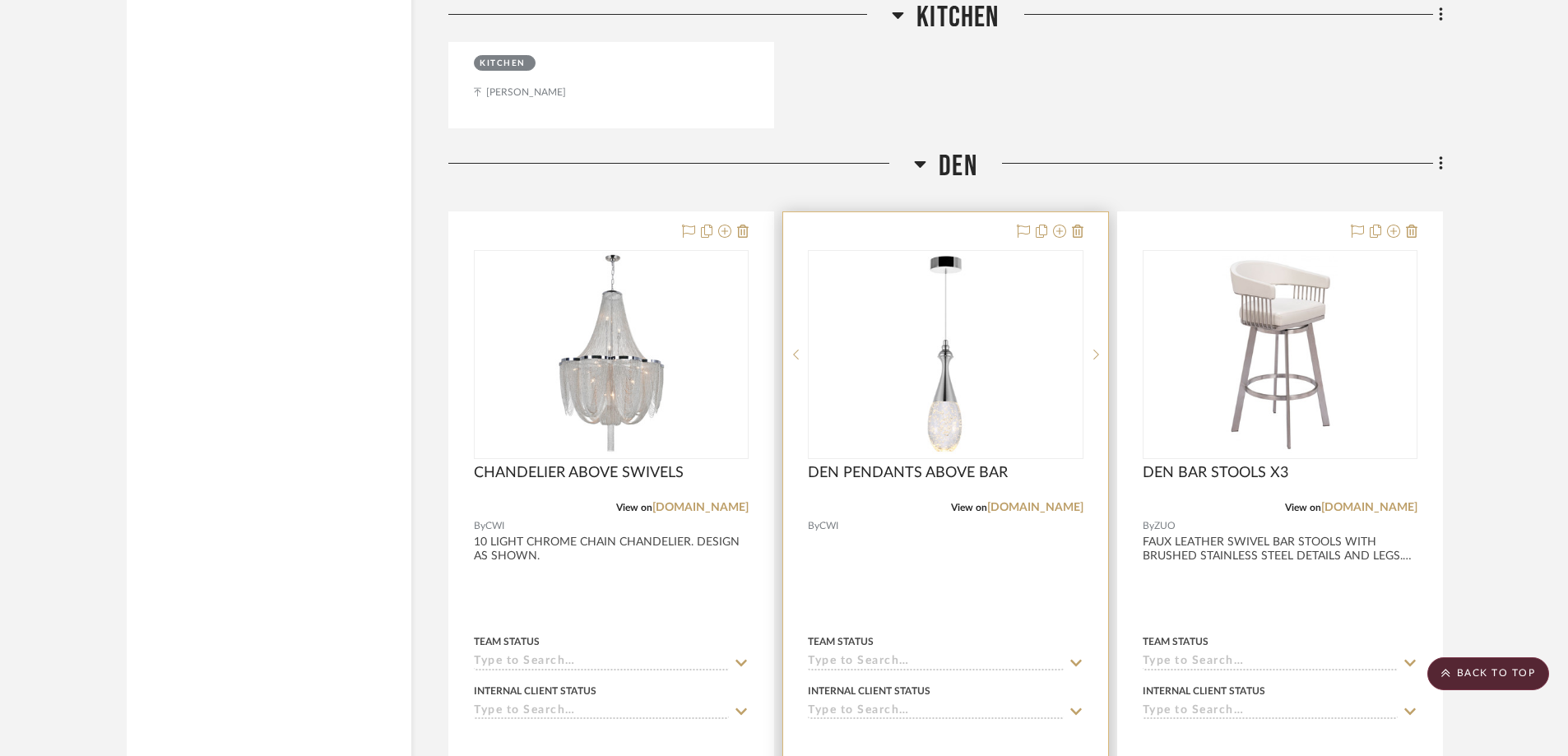
scroll to position [6417, 0]
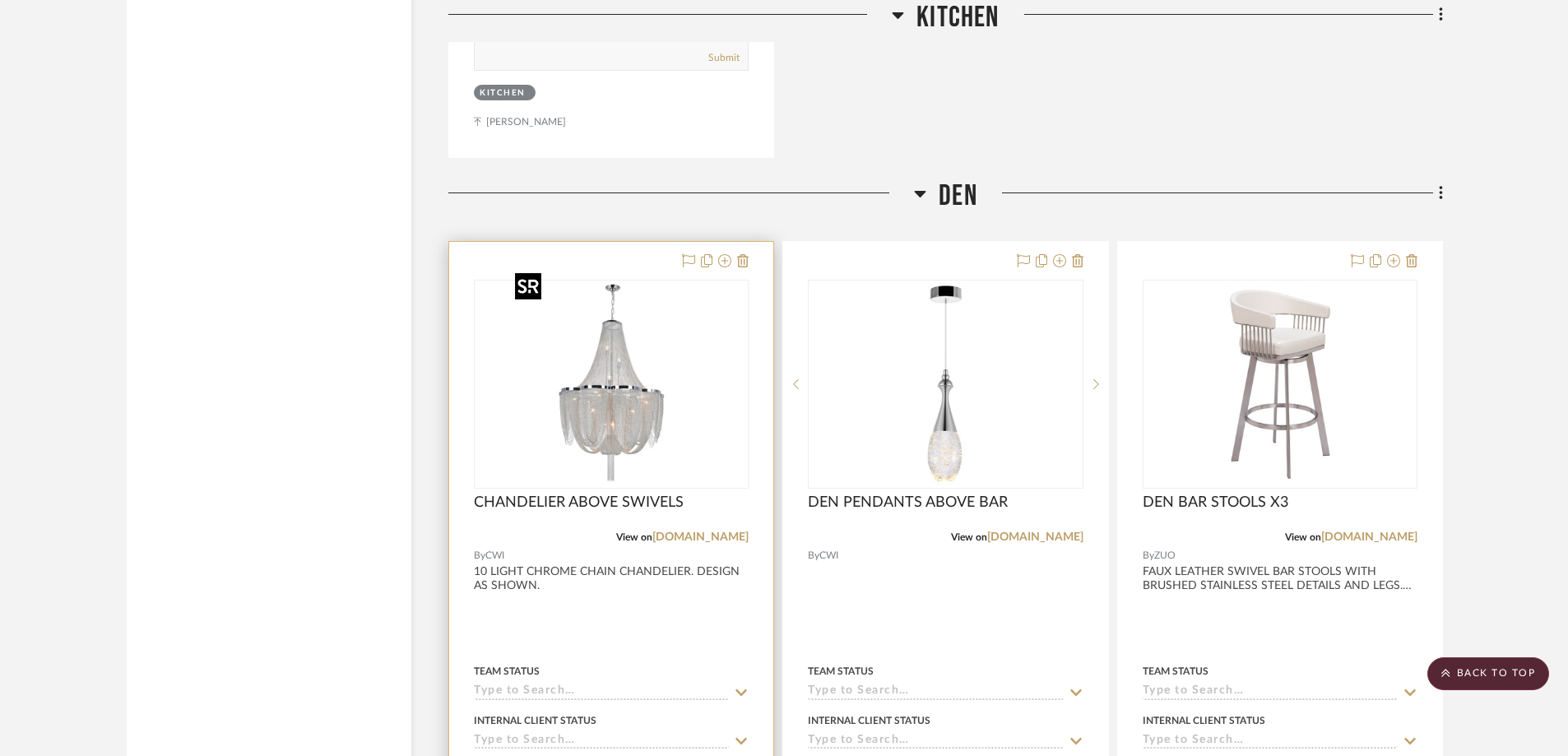
click at [606, 389] on img "0" at bounding box center [611, 384] width 206 height 205
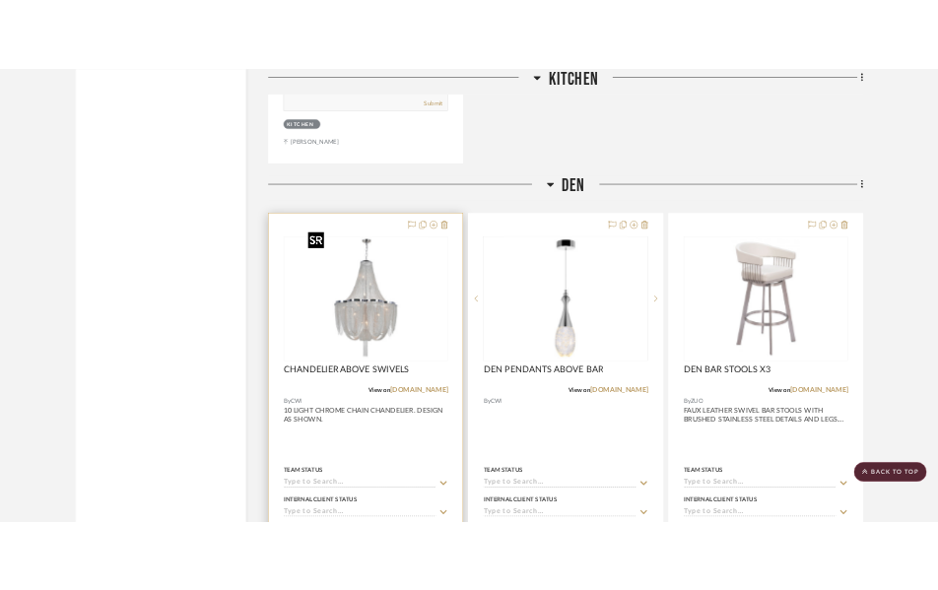
scroll to position [0, 0]
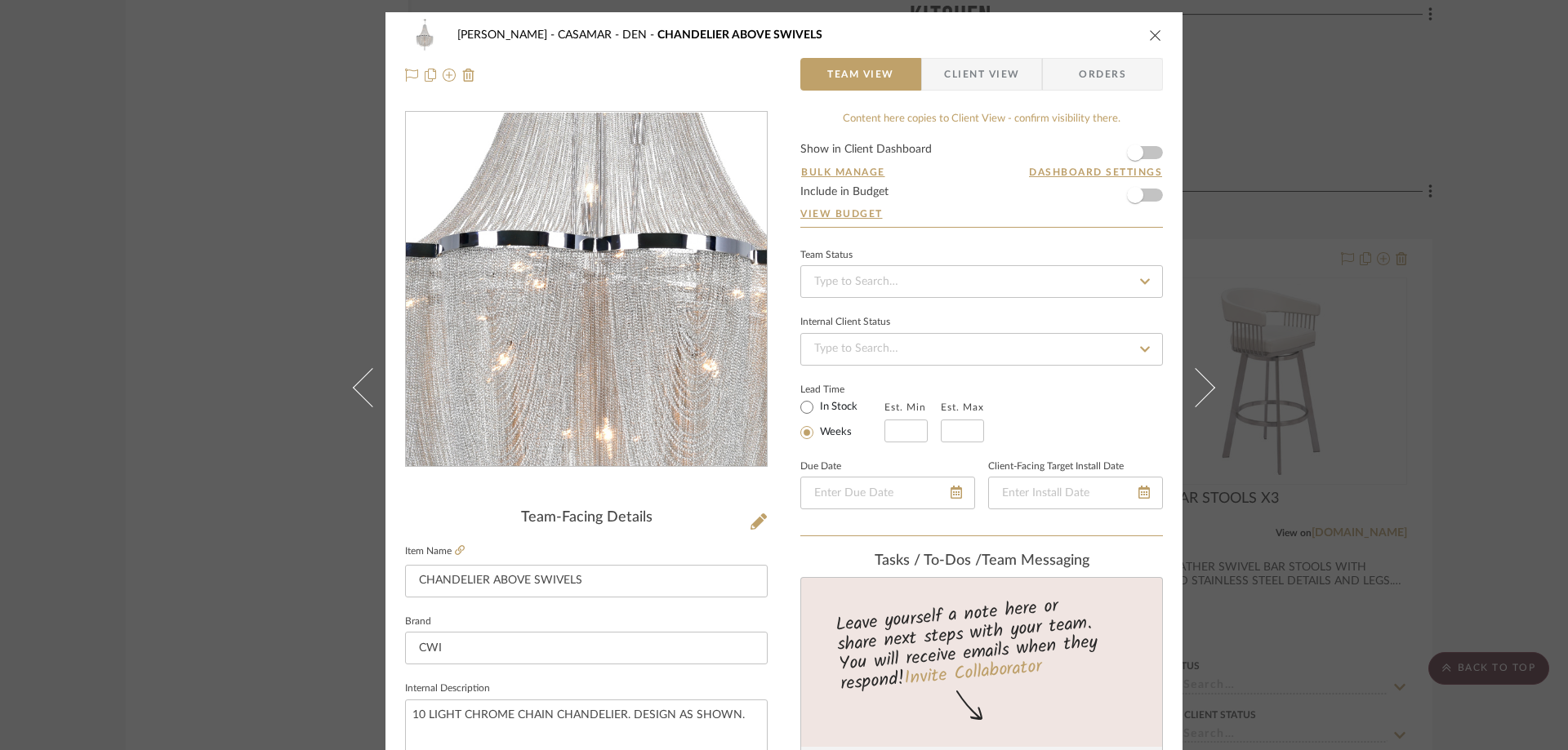
click at [576, 311] on img "0" at bounding box center [585, 289] width 354 height 354
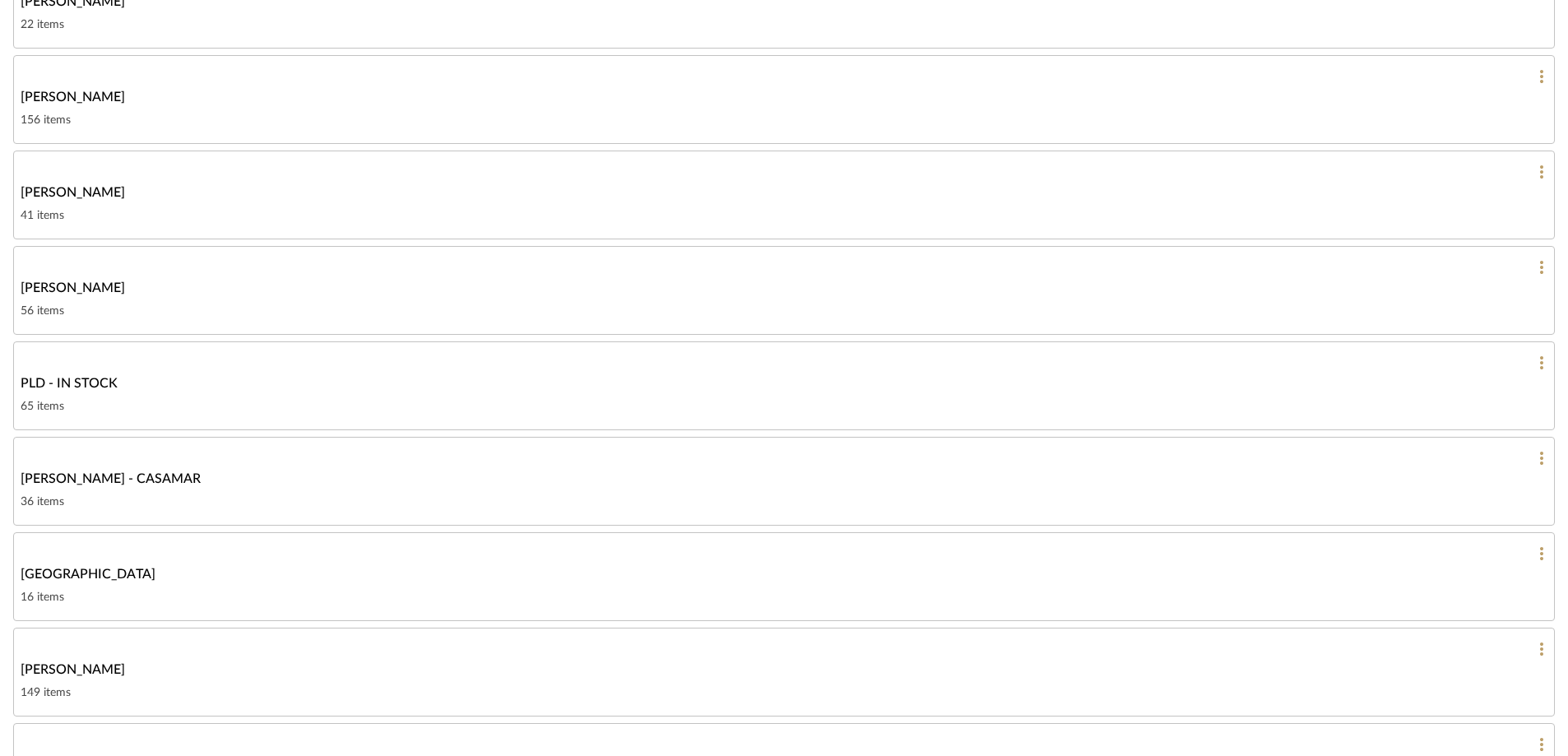
scroll to position [1875, 0]
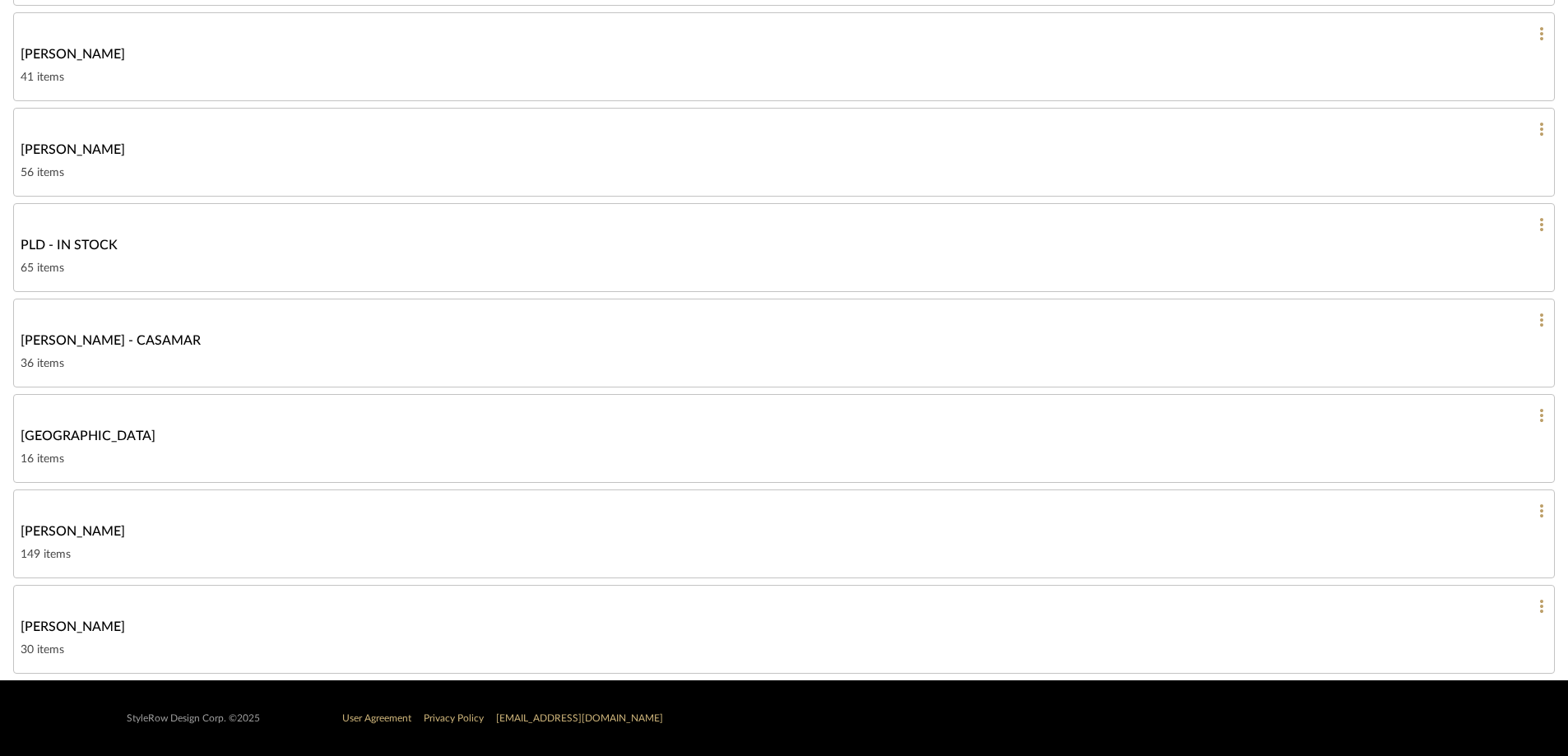
click at [149, 350] on span "[PERSON_NAME] - CASAMAR" at bounding box center [111, 341] width 180 height 20
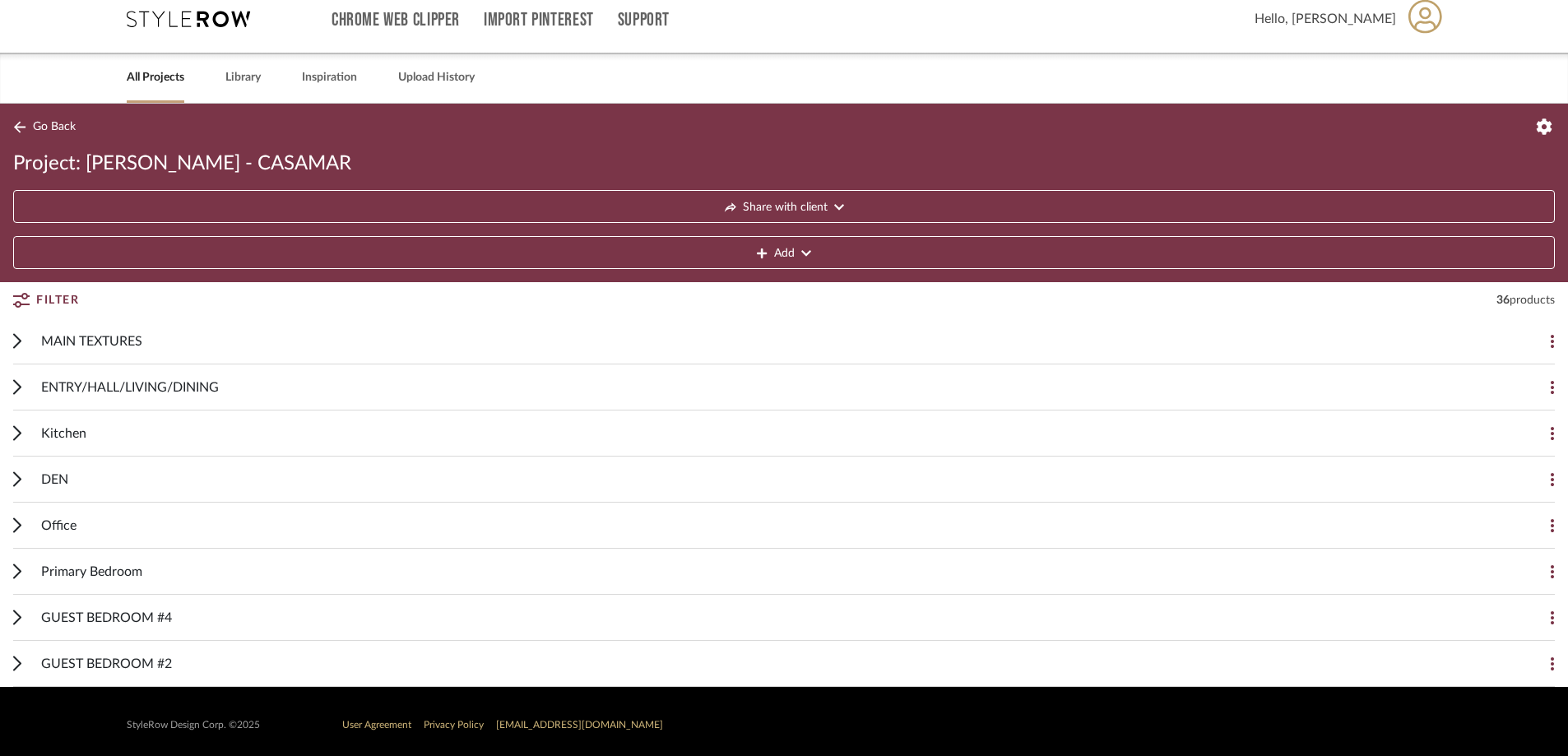
scroll to position [22, 0]
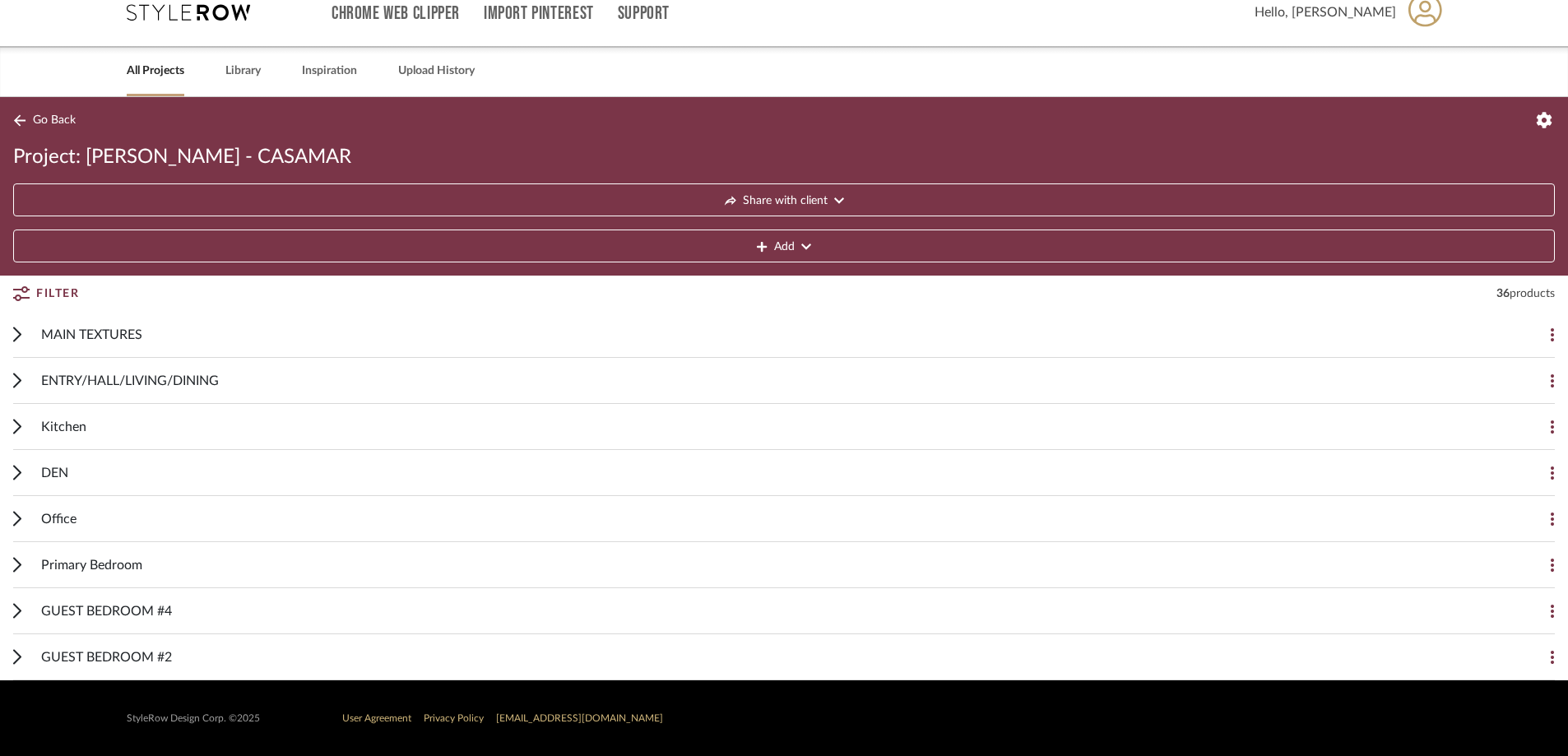
click at [47, 473] on span "DEN" at bounding box center [54, 473] width 28 height 20
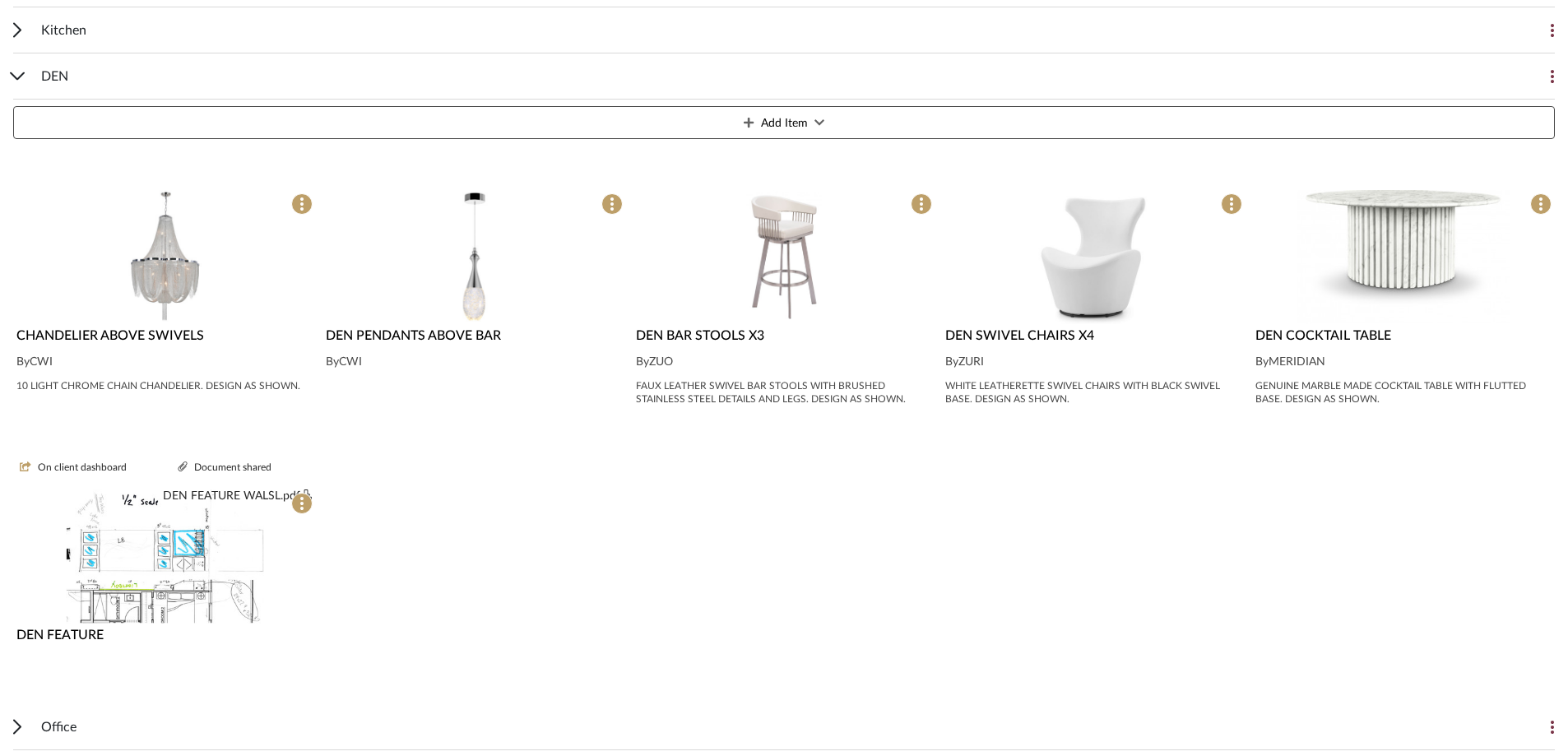
scroll to position [433, 0]
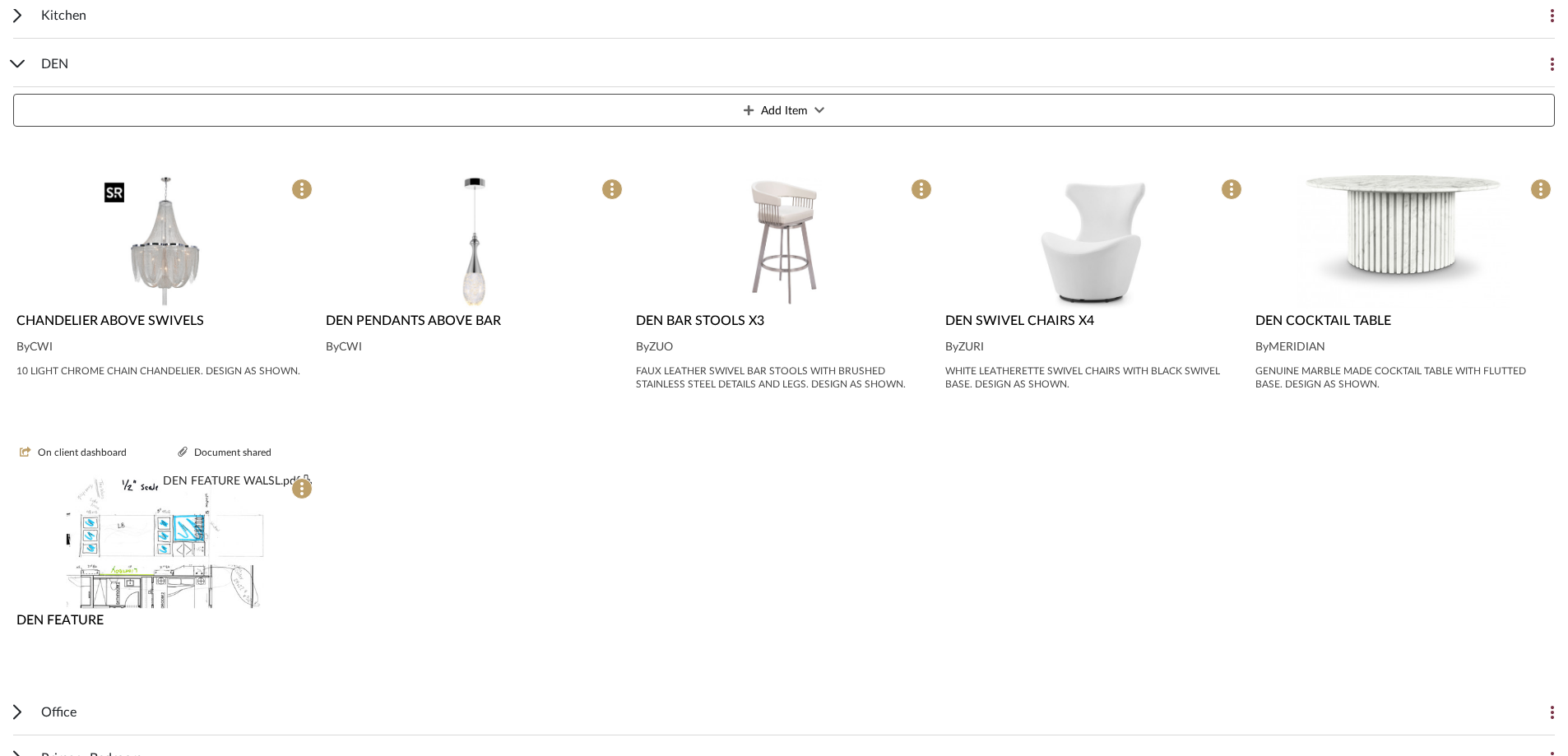
click at [0, 0] on img at bounding box center [0, 0] width 0 height 0
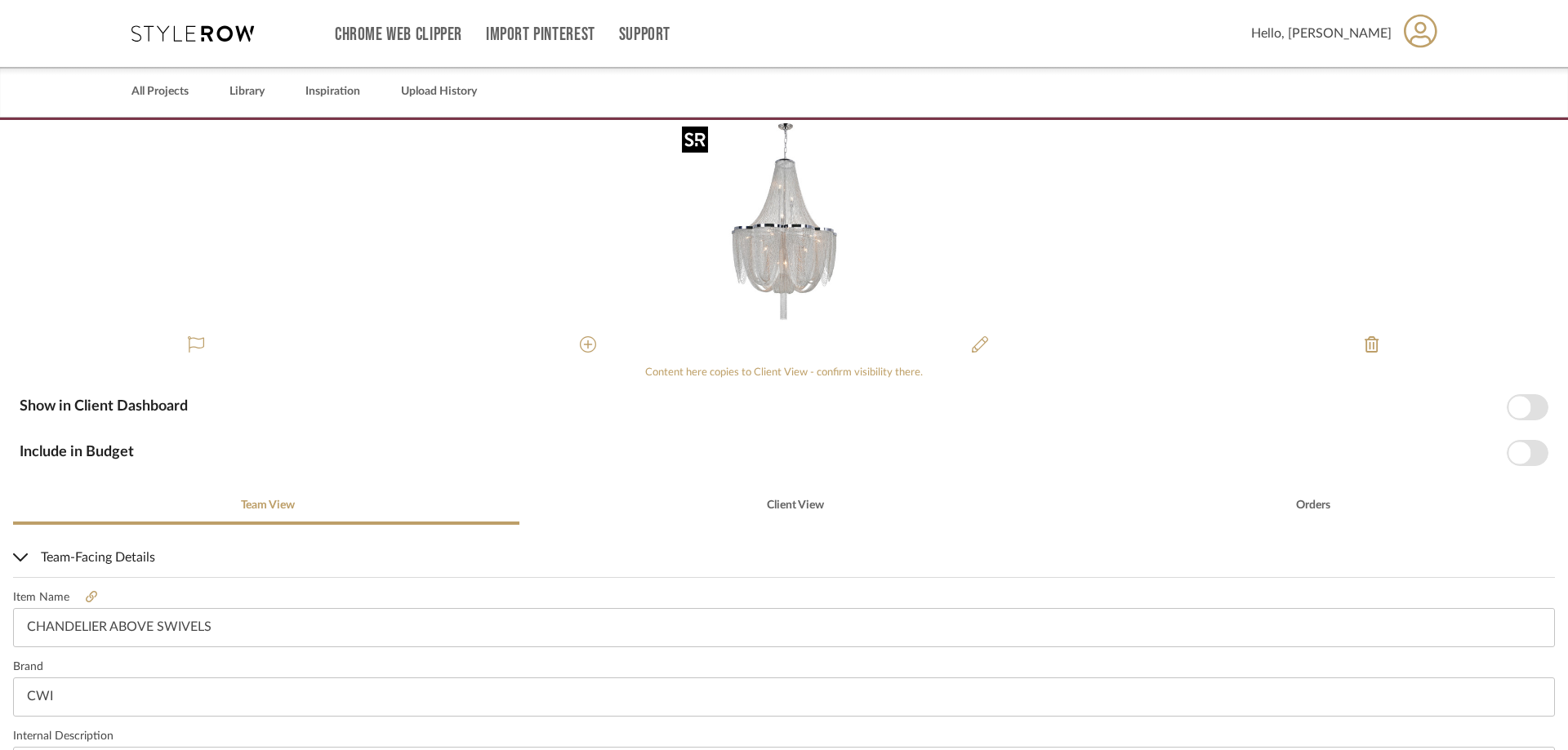
click at [777, 261] on img "0" at bounding box center [784, 223] width 206 height 206
